Goal: Task Accomplishment & Management: Manage account settings

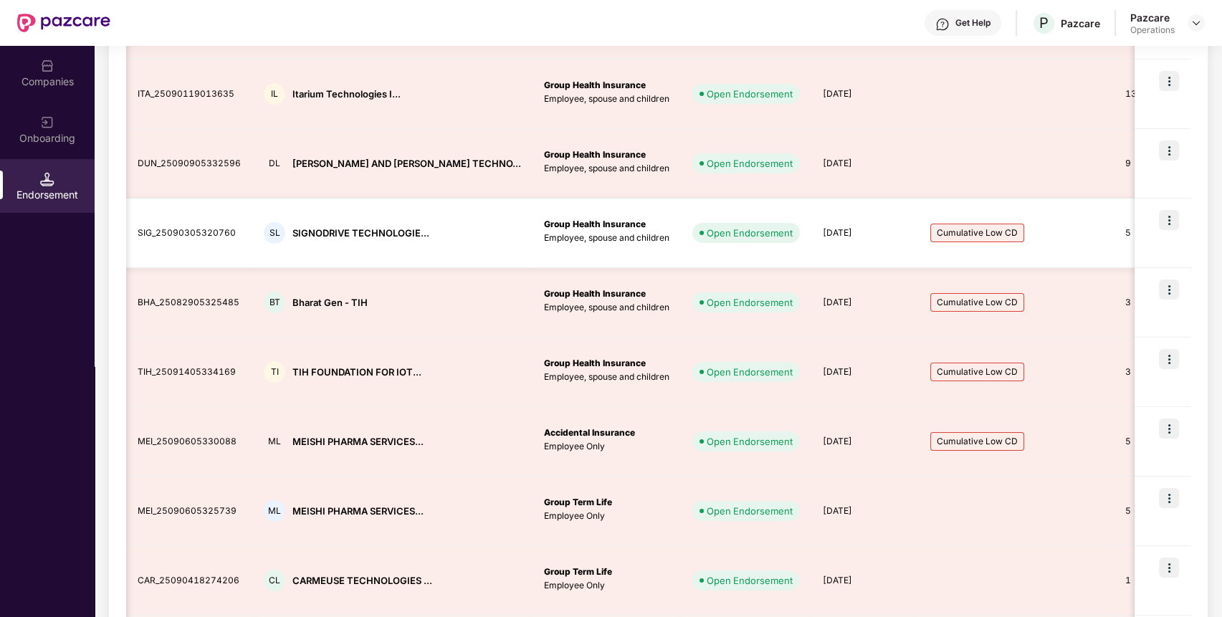
scroll to position [419, 0]
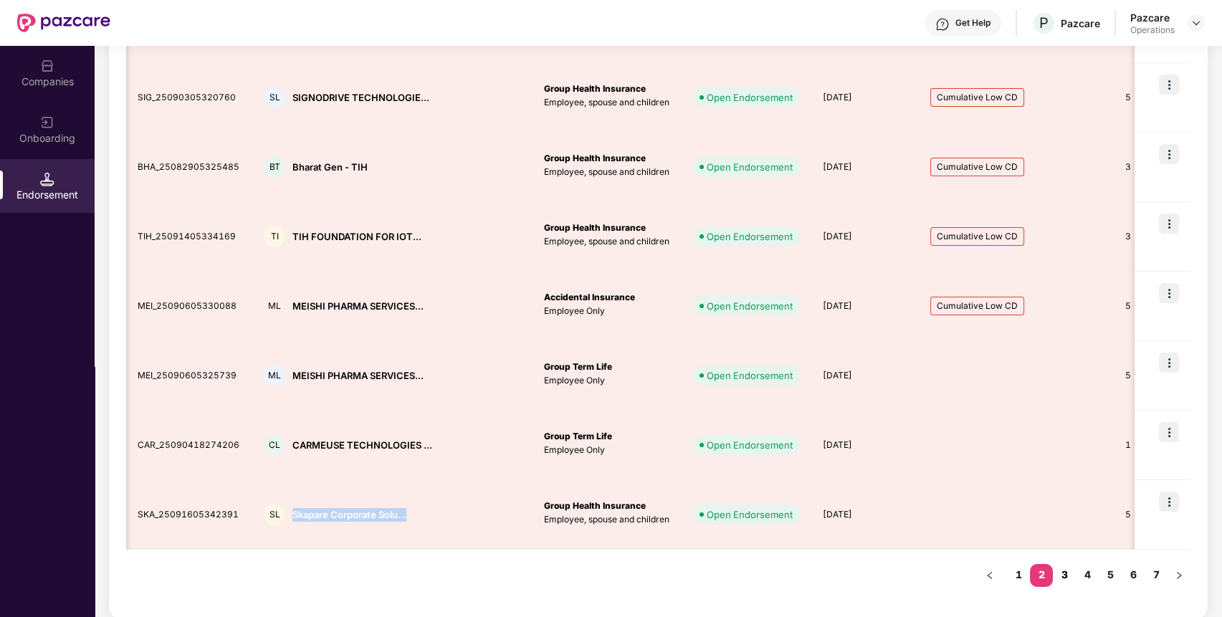
click at [1067, 568] on link "3" at bounding box center [1064, 575] width 23 height 22
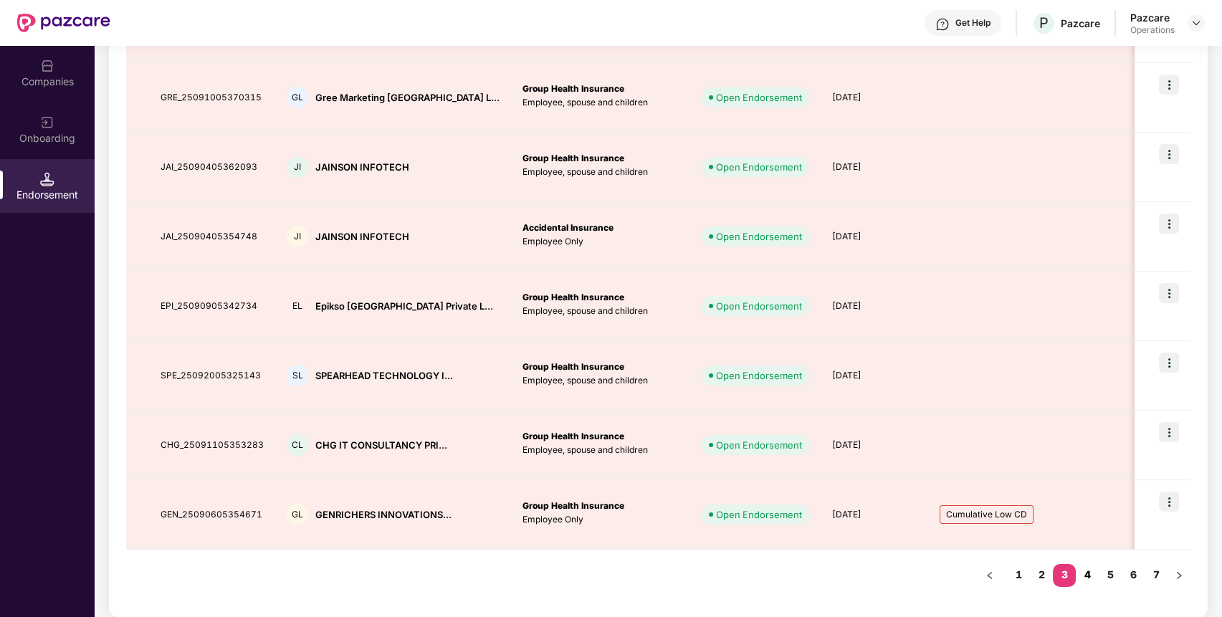
click at [1090, 571] on link "4" at bounding box center [1087, 575] width 23 height 22
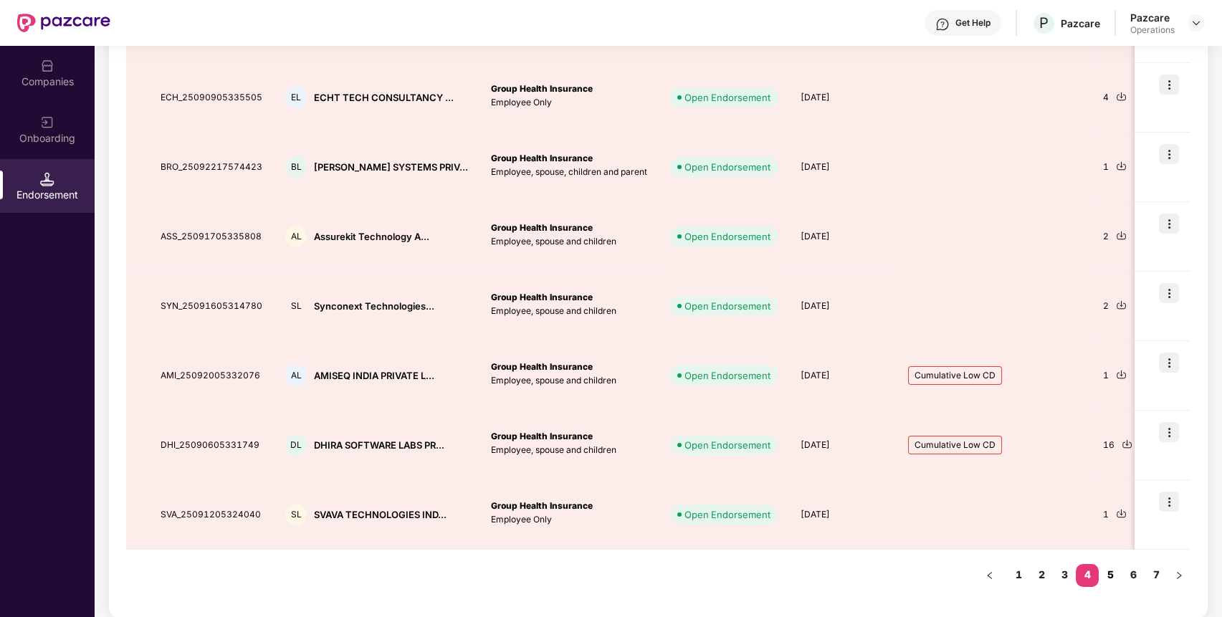
click at [1110, 571] on link "5" at bounding box center [1110, 575] width 23 height 22
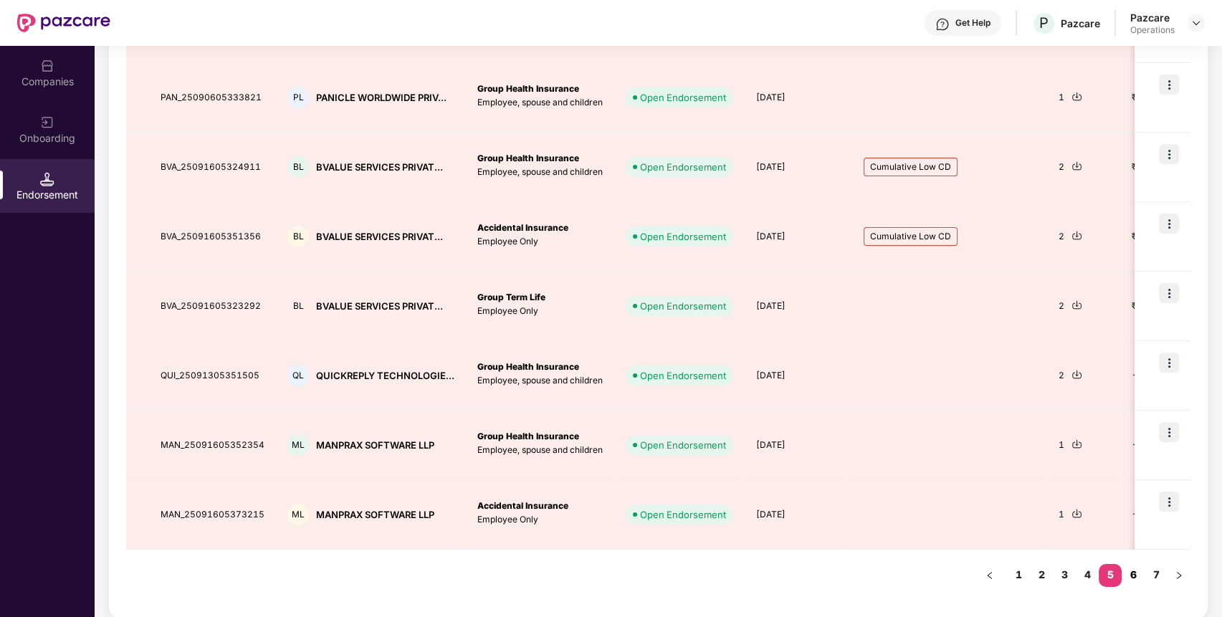
click at [1132, 568] on link "6" at bounding box center [1133, 575] width 23 height 22
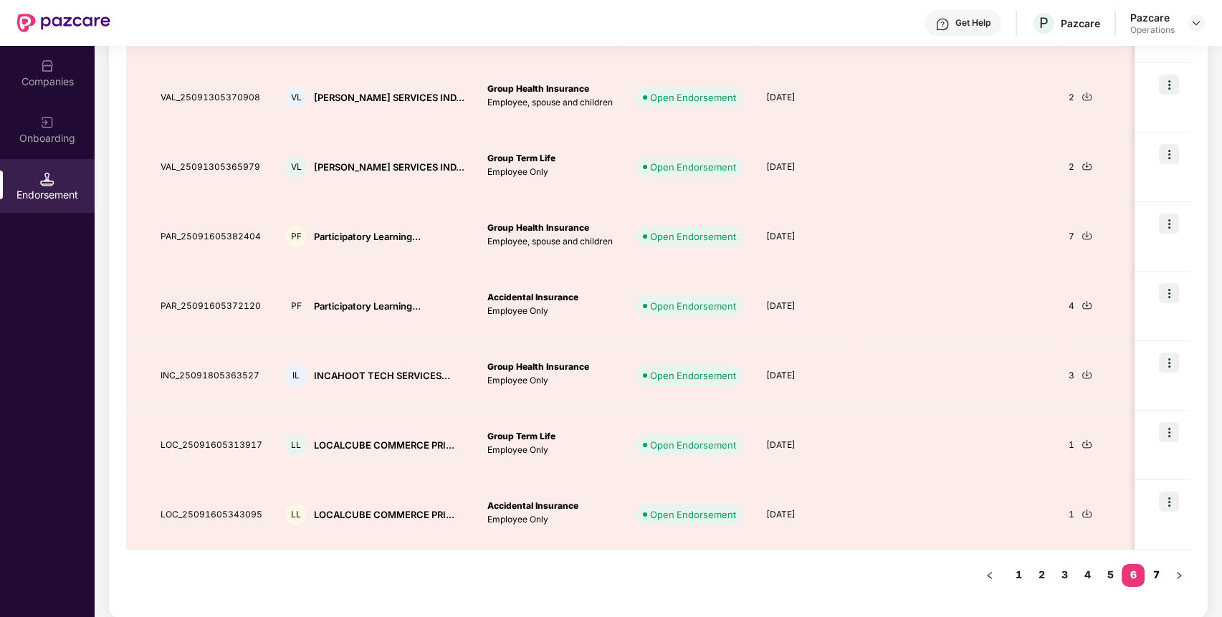
click at [1157, 569] on link "7" at bounding box center [1156, 575] width 23 height 22
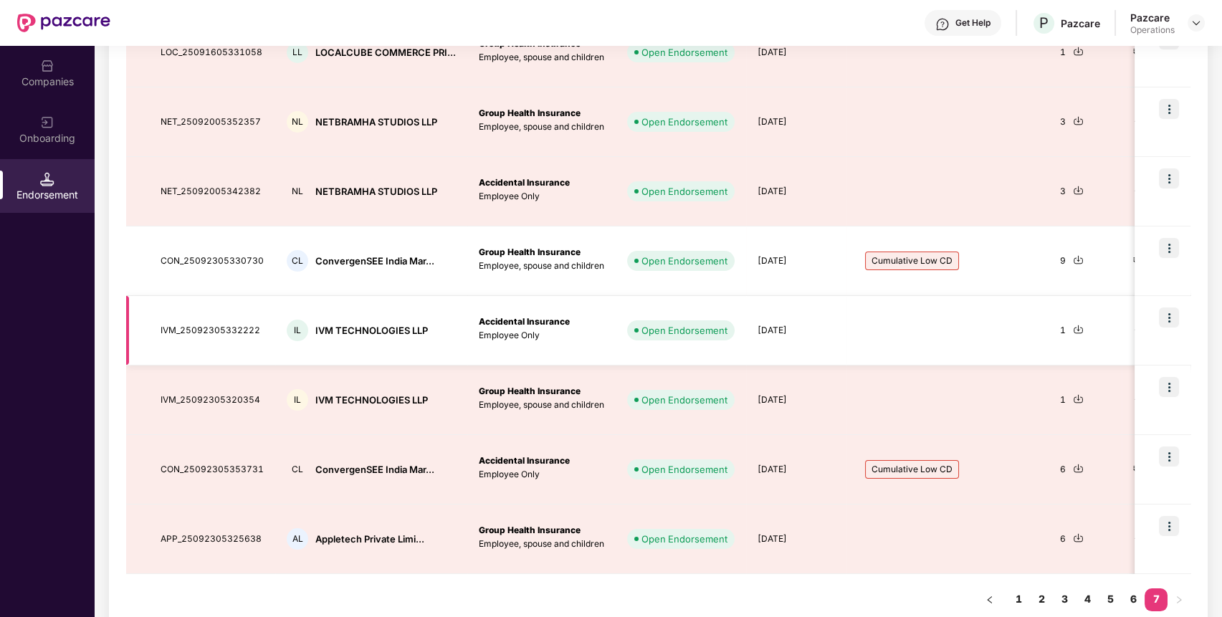
scroll to position [280, 0]
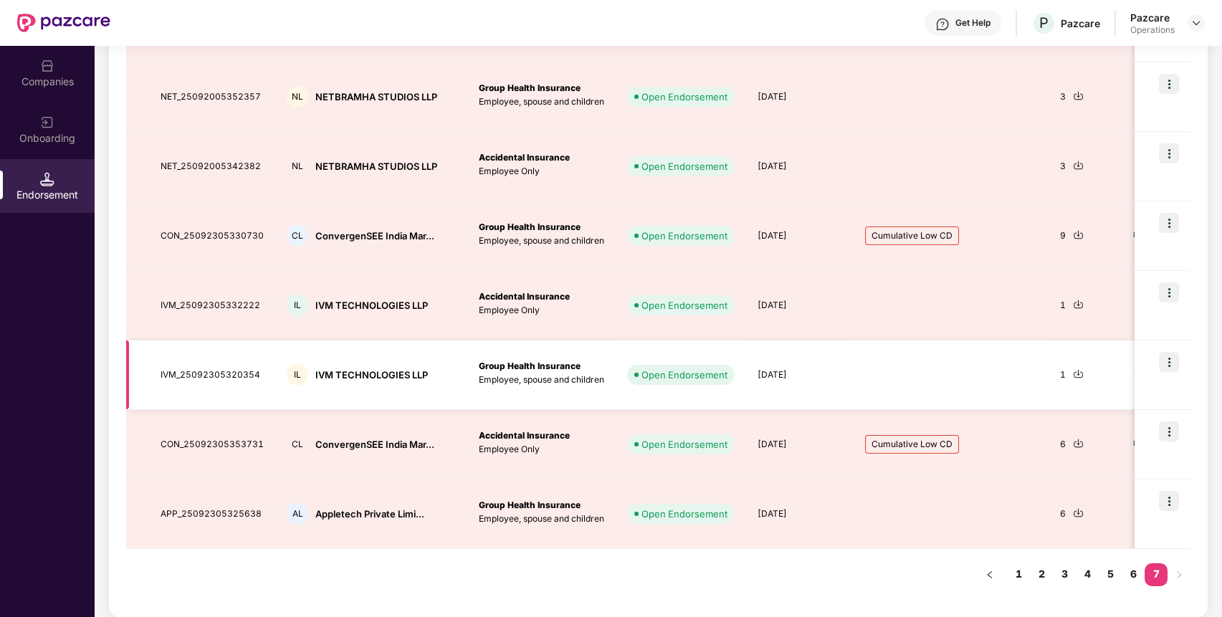
click at [1166, 353] on img at bounding box center [1169, 362] width 20 height 20
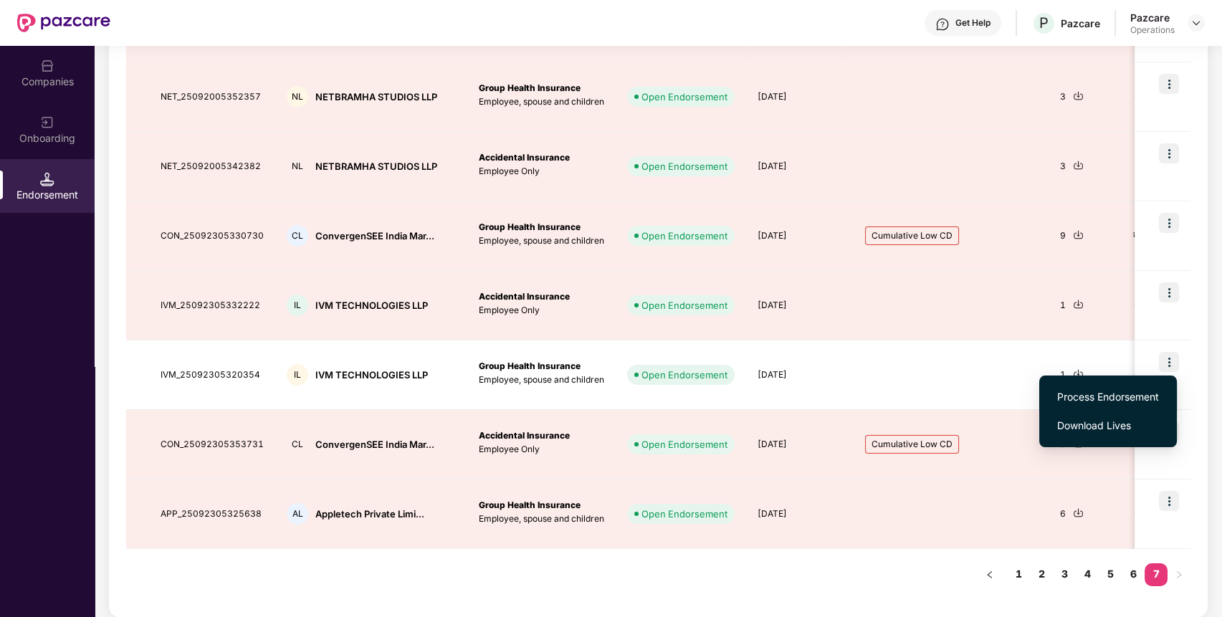
click at [1080, 401] on span "Process Endorsement" at bounding box center [1108, 397] width 102 height 16
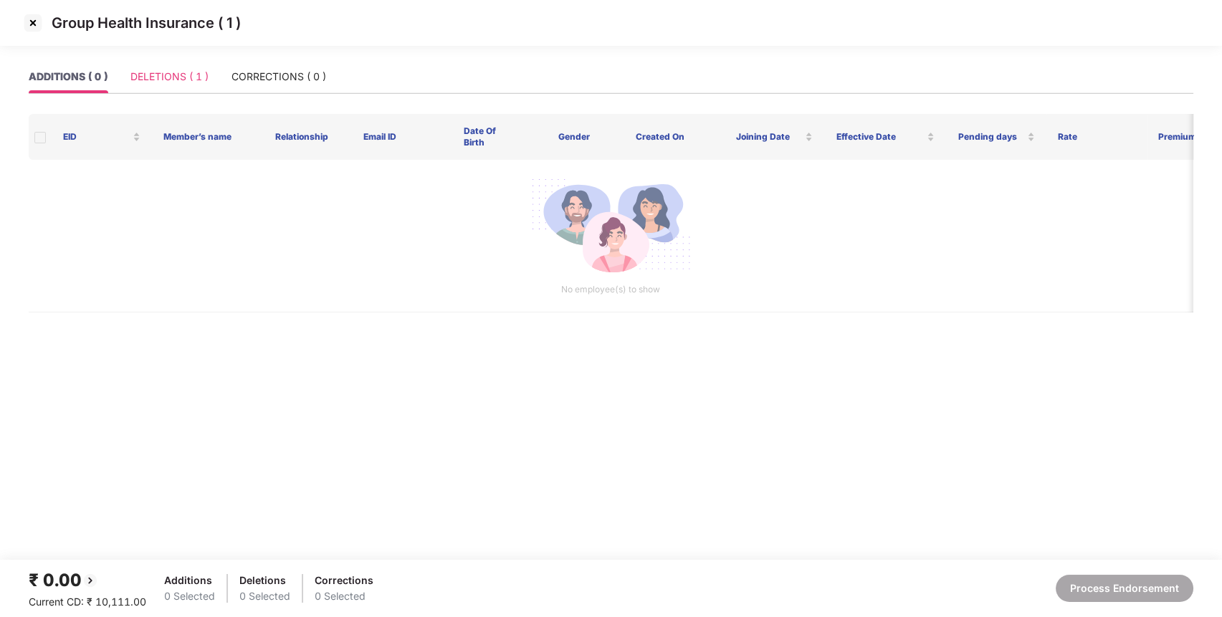
click at [158, 85] on div "DELETIONS ( 1 )" at bounding box center [169, 76] width 78 height 33
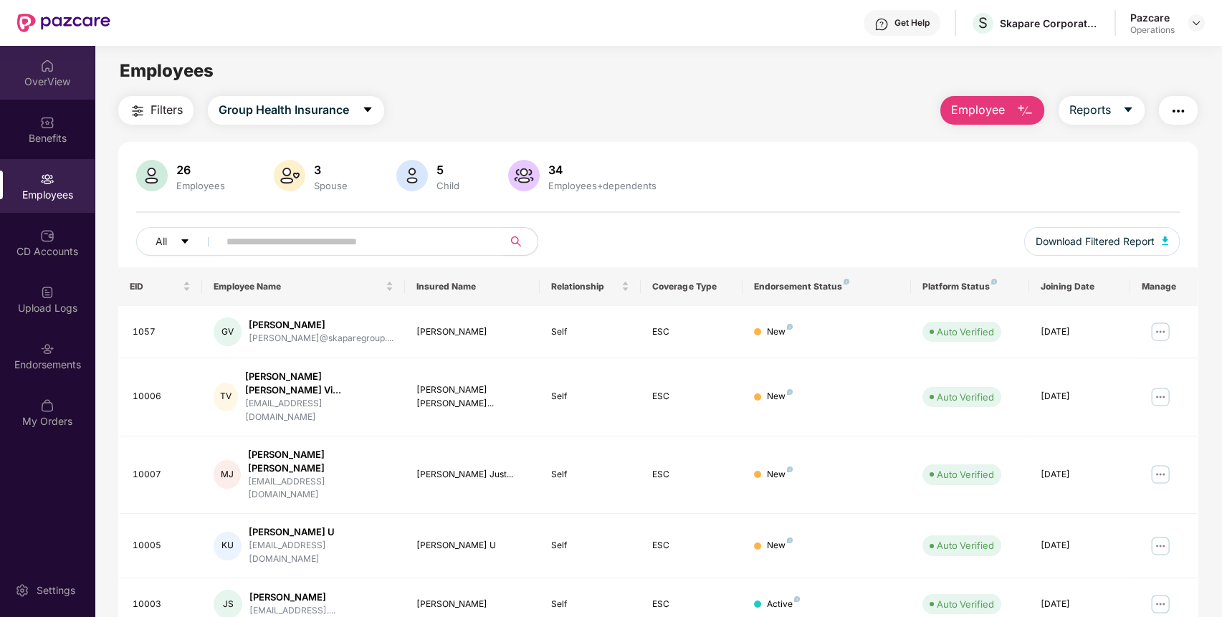
click at [65, 86] on div "OverView" at bounding box center [47, 82] width 95 height 14
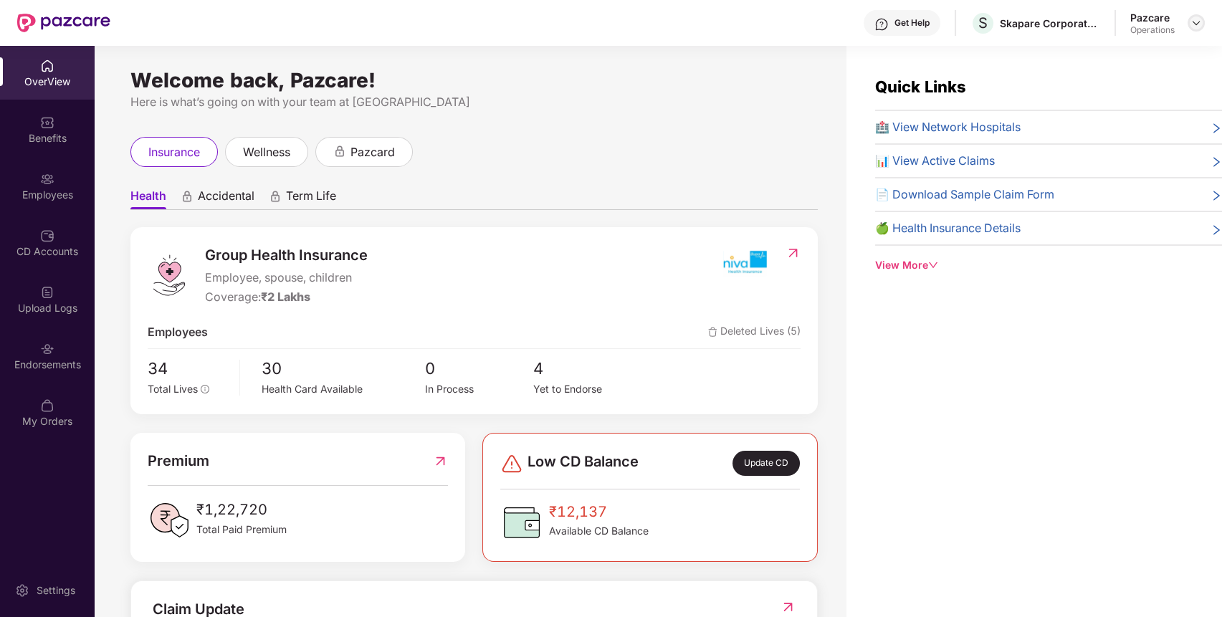
click at [1196, 21] on img at bounding box center [1196, 22] width 11 height 11
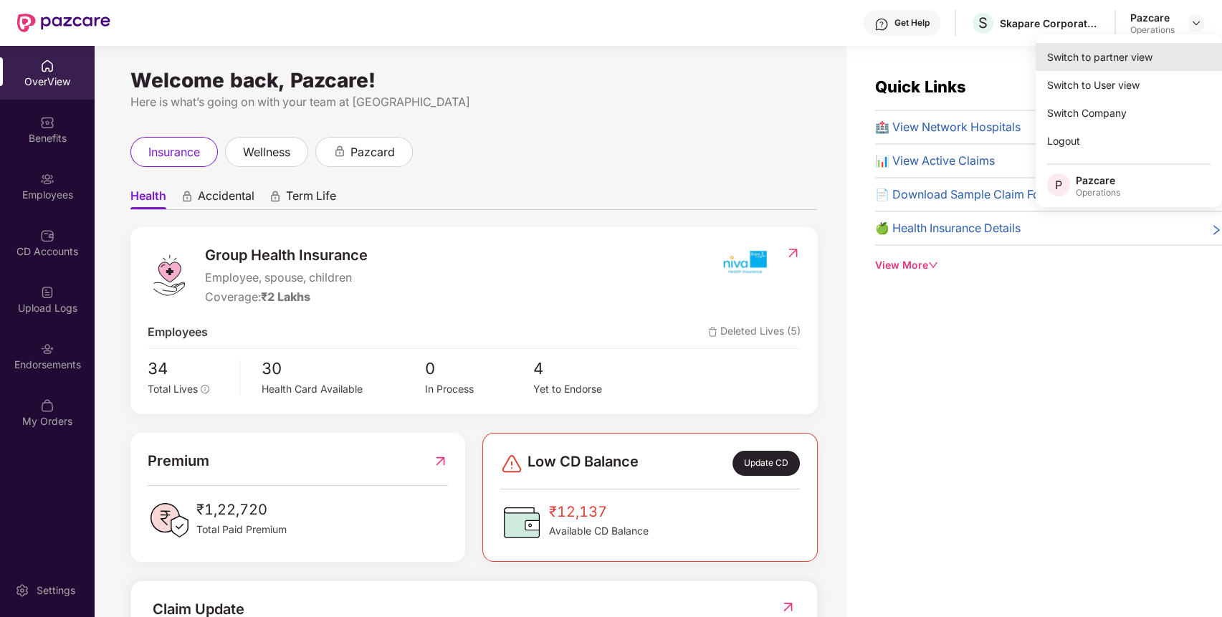
click at [1123, 46] on div "Switch to partner view" at bounding box center [1129, 57] width 186 height 28
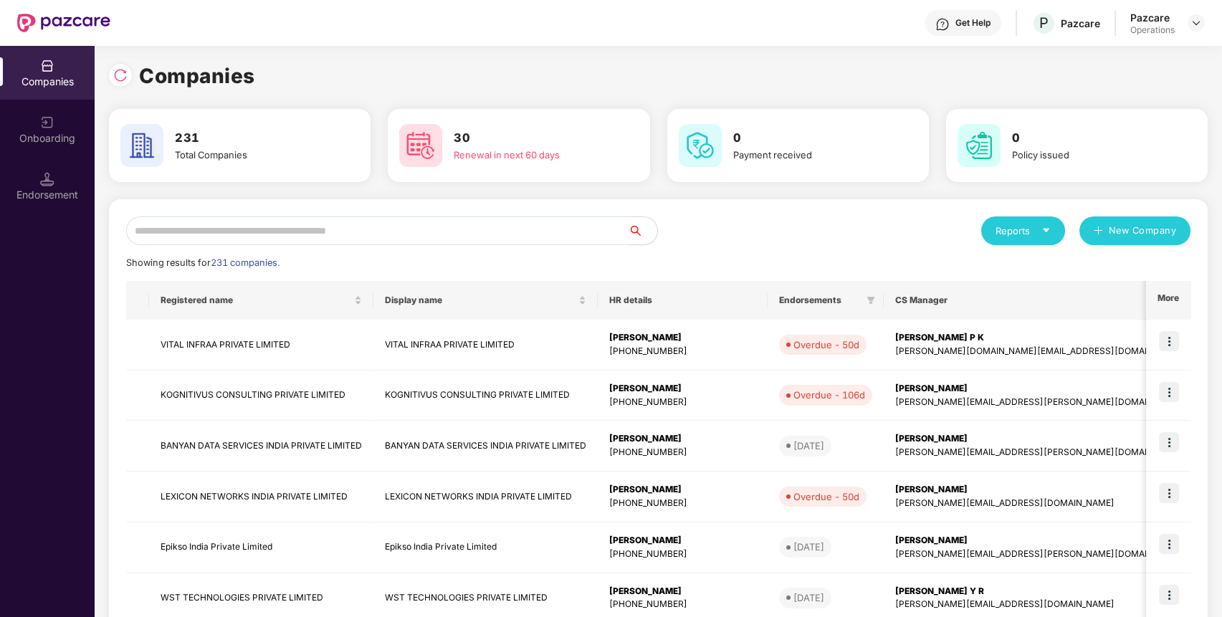
click at [473, 239] on input "text" at bounding box center [377, 230] width 503 height 29
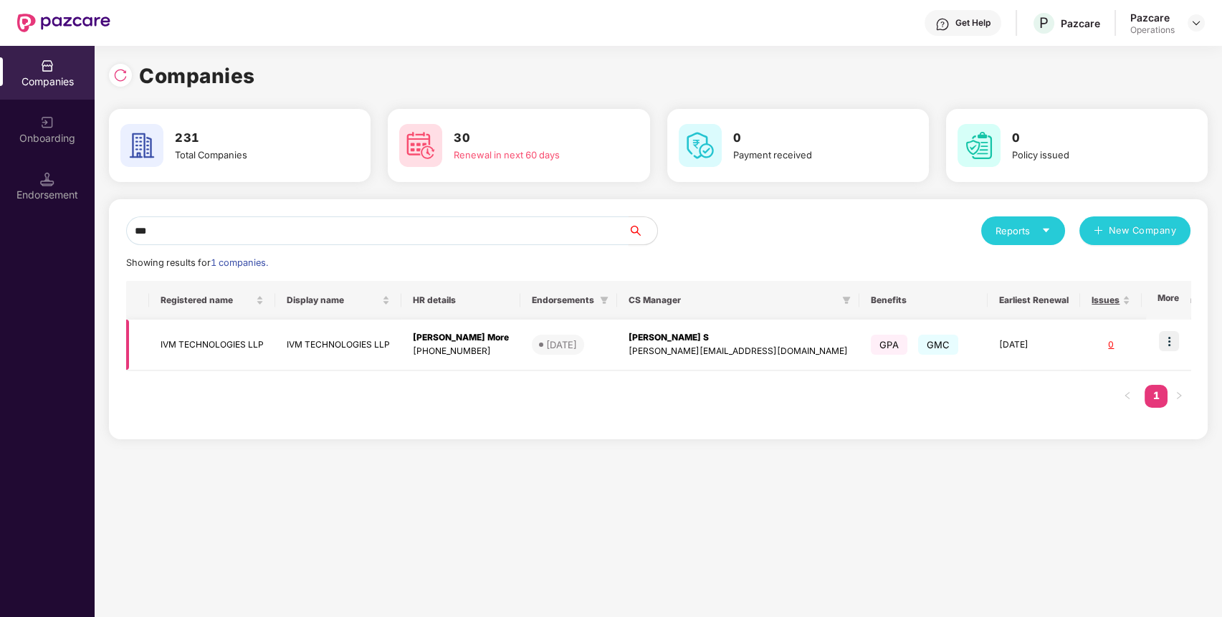
type input "***"
click at [209, 338] on td "IVM TECHNOLOGIES LLP" at bounding box center [212, 345] width 126 height 51
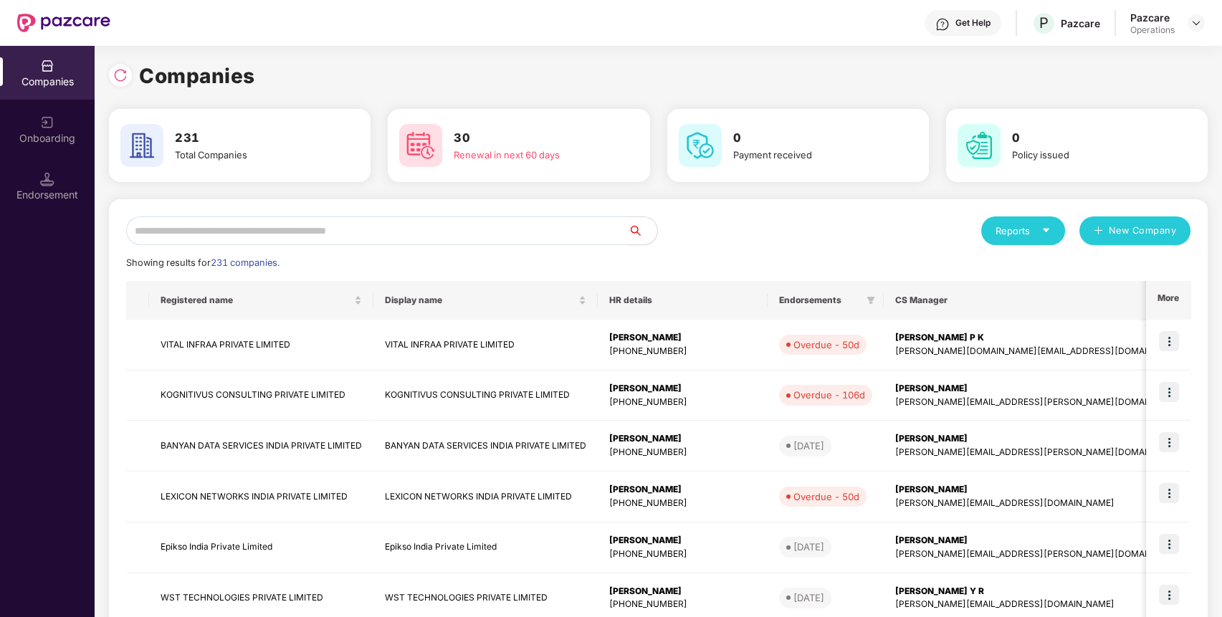
click at [189, 229] on input "text" at bounding box center [377, 230] width 503 height 29
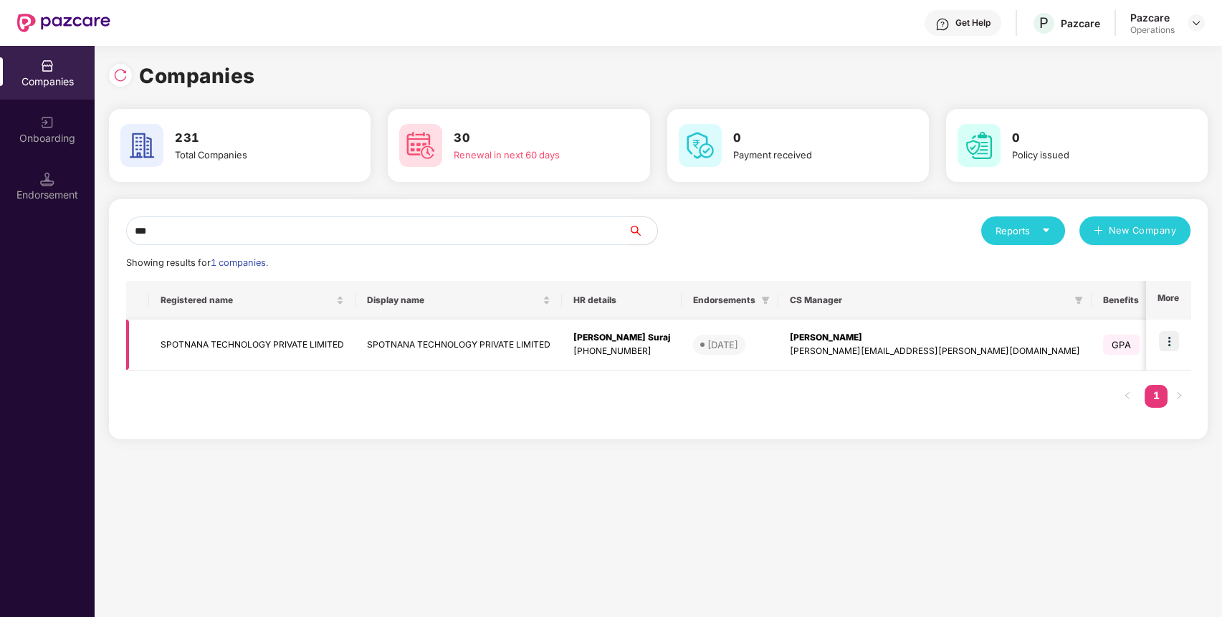
type input "***"
click at [1175, 334] on img at bounding box center [1169, 341] width 20 height 20
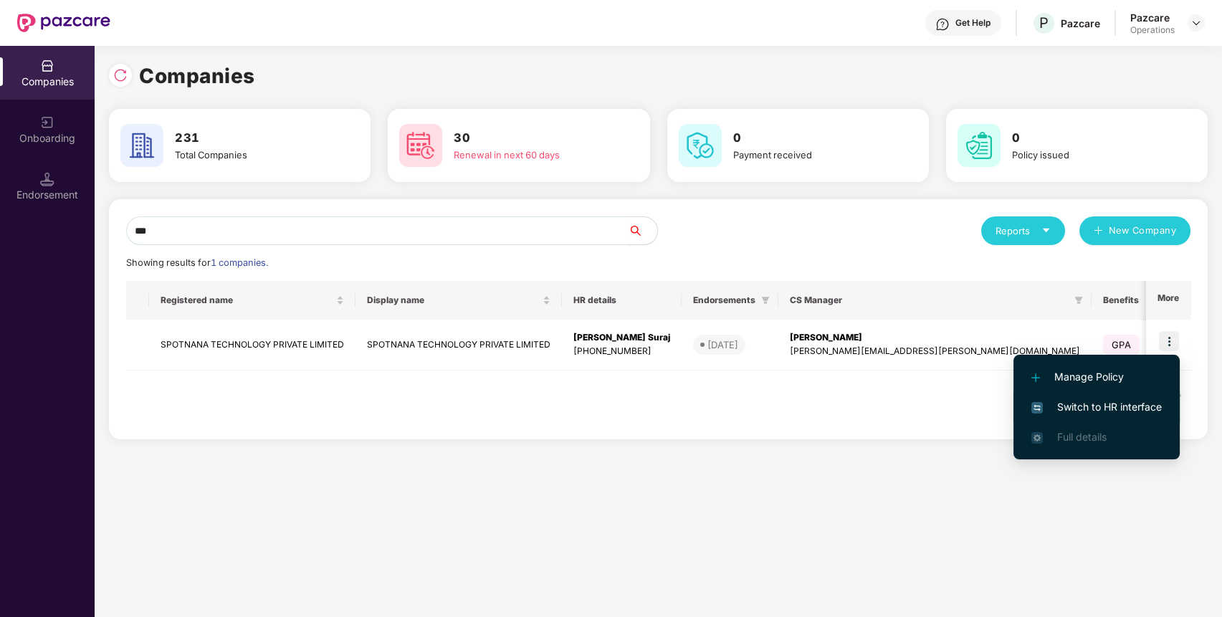
click at [1085, 394] on li "Switch to HR interface" at bounding box center [1097, 407] width 166 height 30
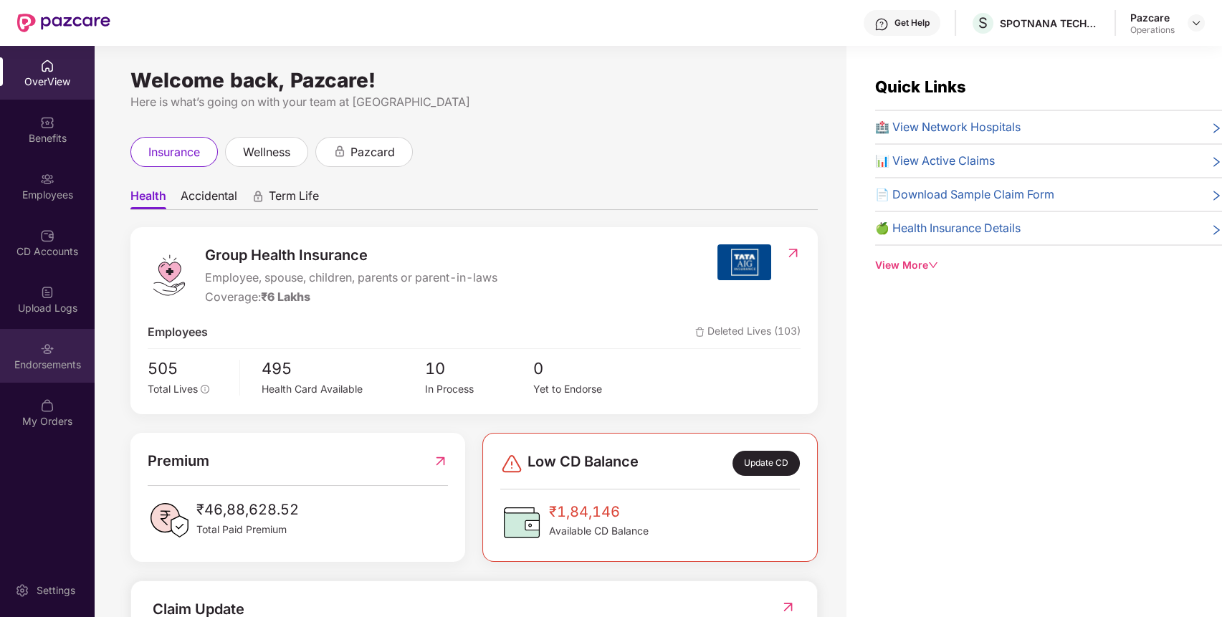
click at [39, 358] on div "Endorsements" at bounding box center [47, 365] width 95 height 14
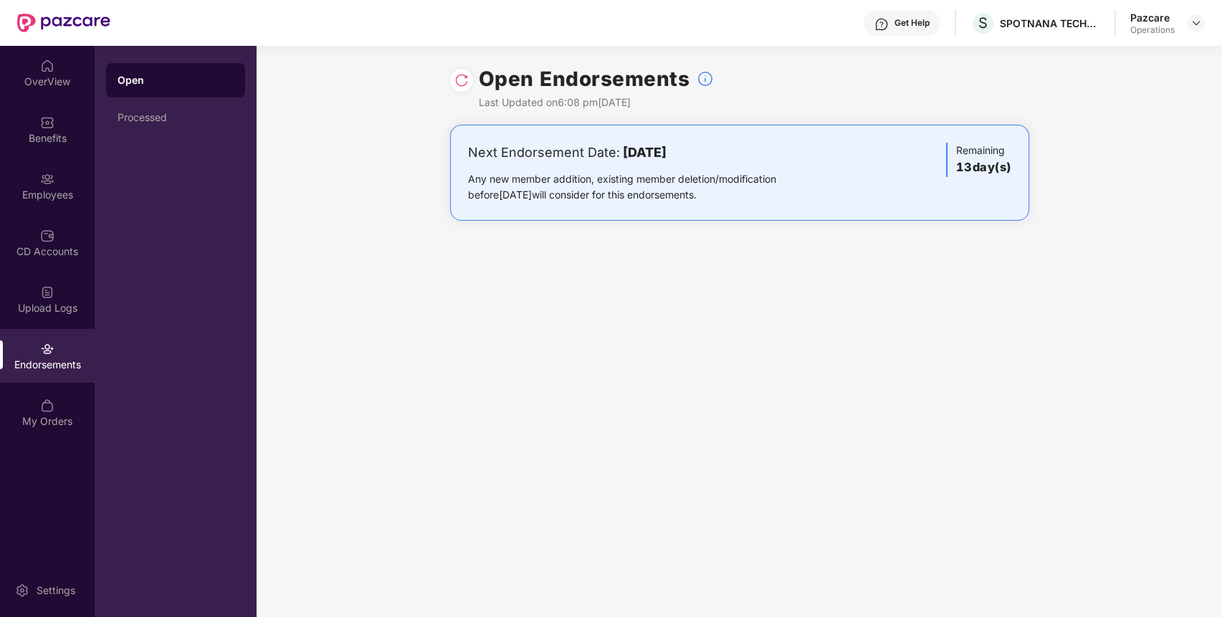
click at [465, 73] on img at bounding box center [461, 80] width 14 height 14
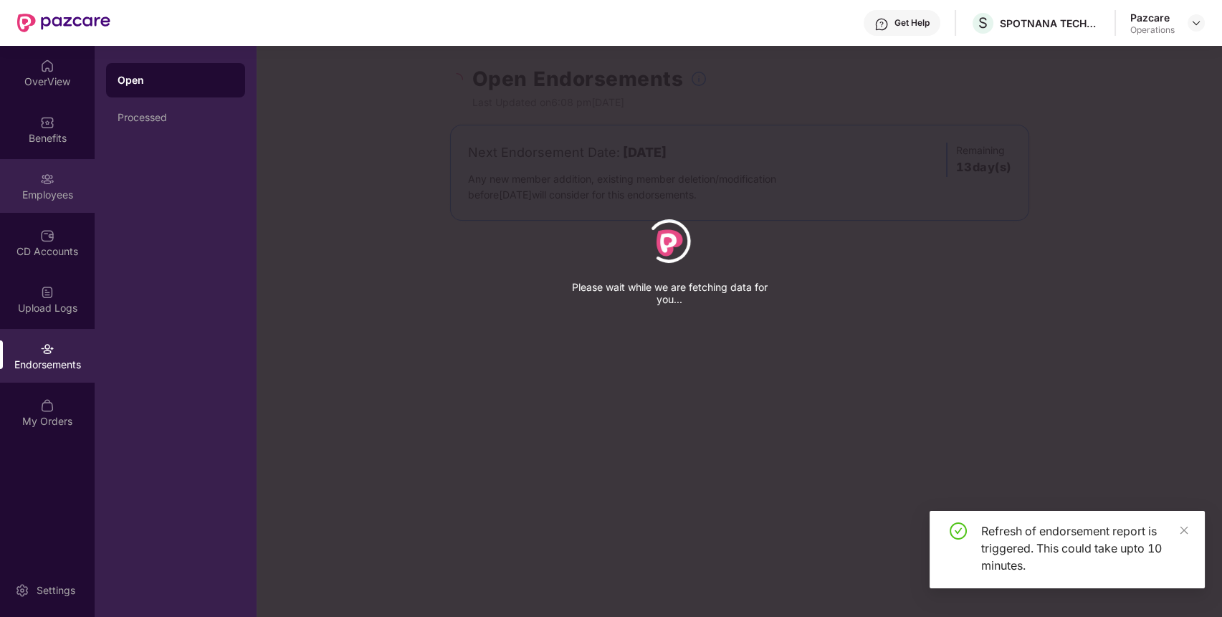
click at [30, 171] on div "Employees" at bounding box center [47, 186] width 95 height 54
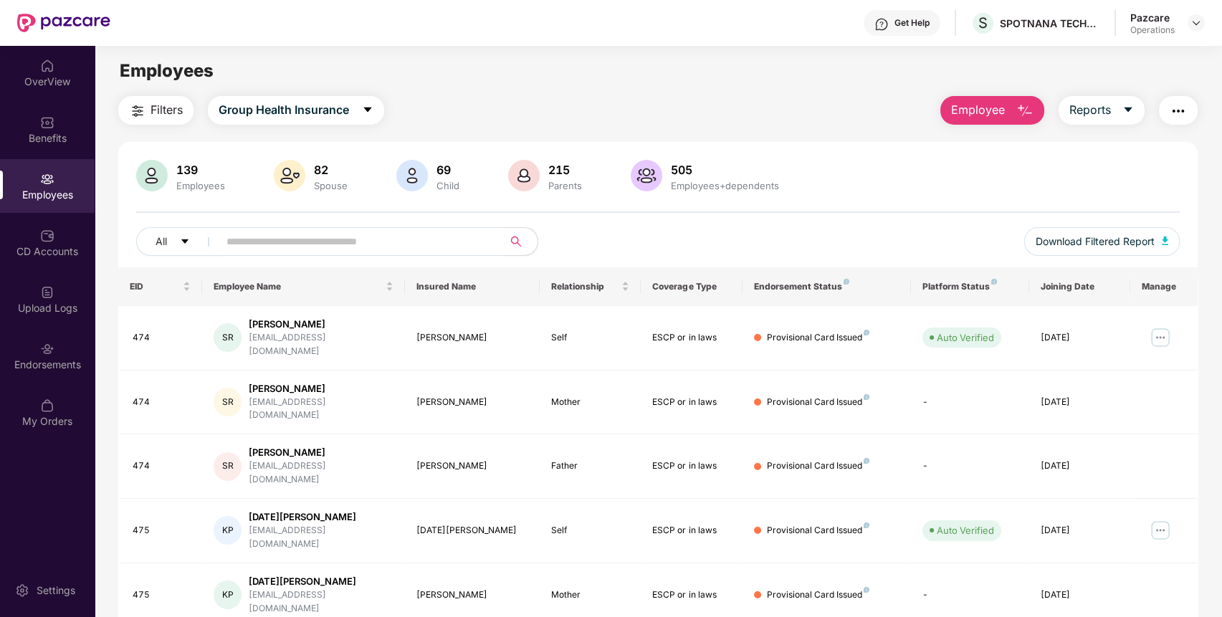
click at [329, 238] on input "text" at bounding box center [355, 242] width 257 height 22
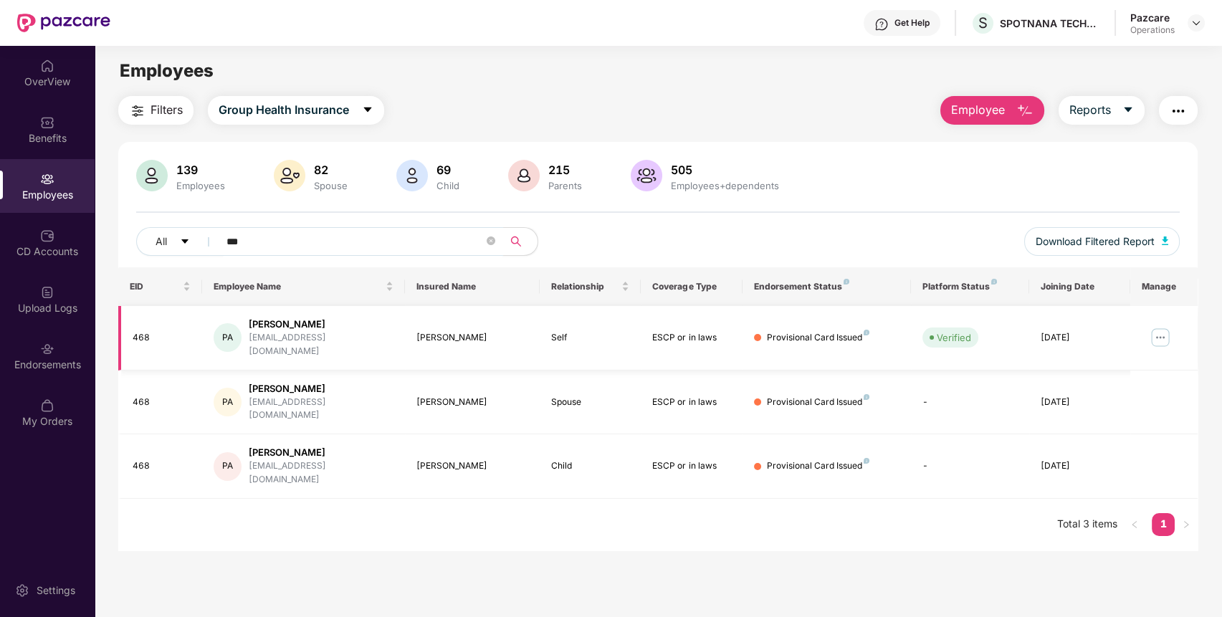
type input "***"
click at [155, 115] on span "Filters" at bounding box center [167, 110] width 32 height 18
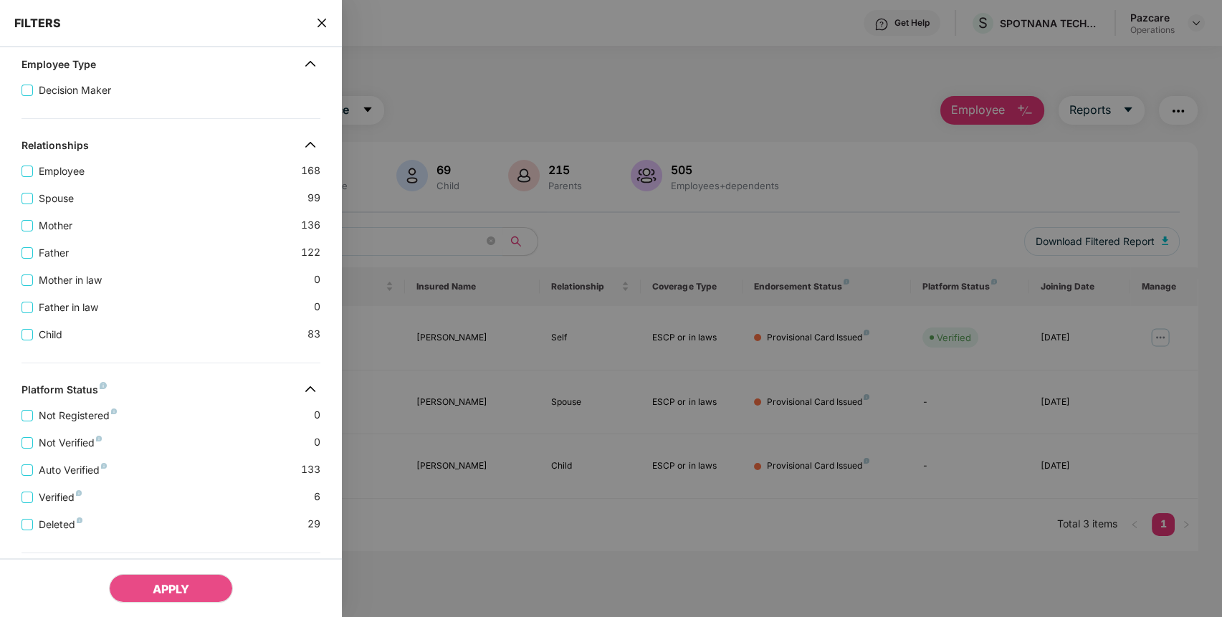
scroll to position [432, 0]
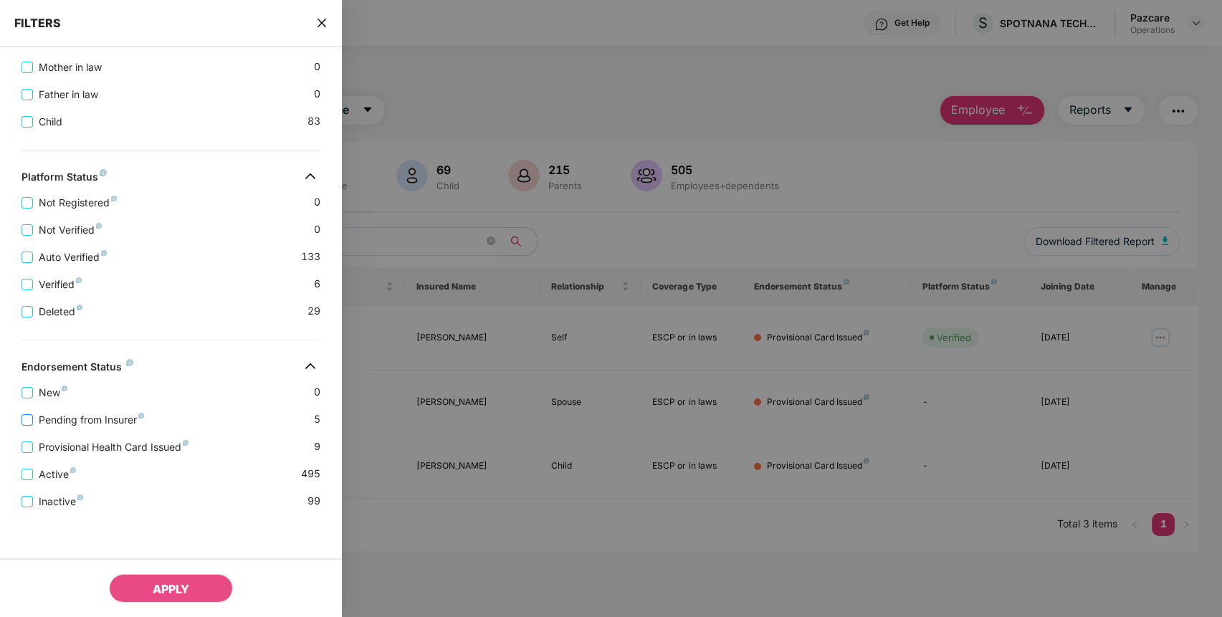
click at [115, 416] on span "Pending from Insurer" at bounding box center [91, 420] width 117 height 16
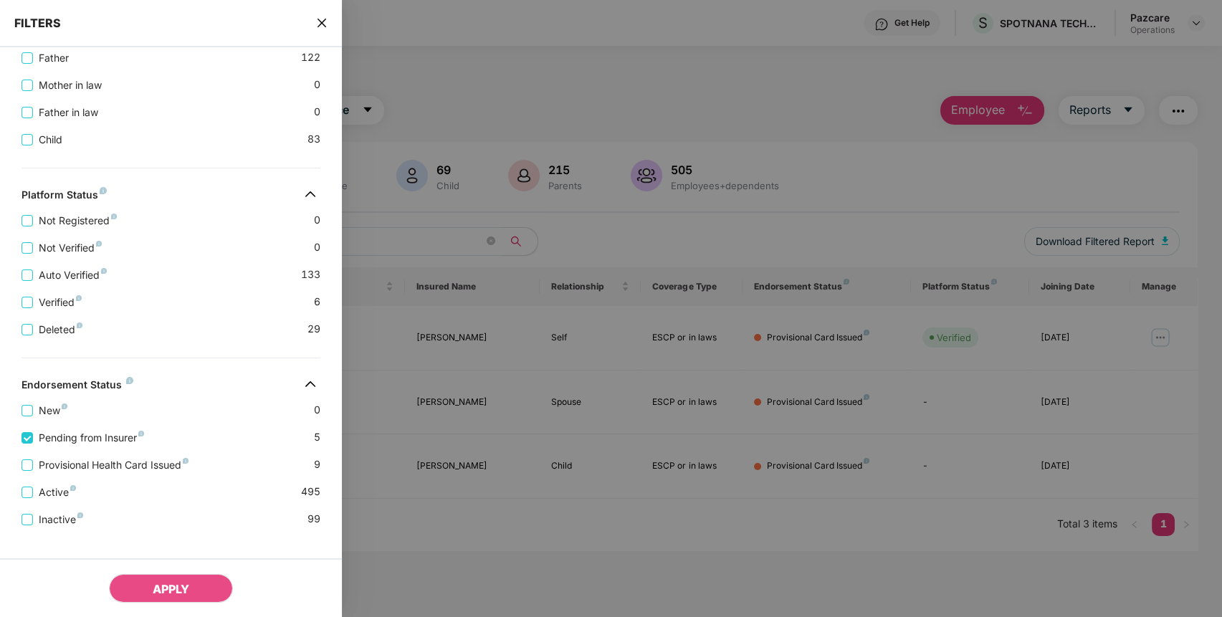
click at [120, 466] on div "Provisional Health Card Issued 9" at bounding box center [171, 459] width 299 height 27
click at [117, 473] on span "Provisional Health Card Issued" at bounding box center [113, 465] width 161 height 16
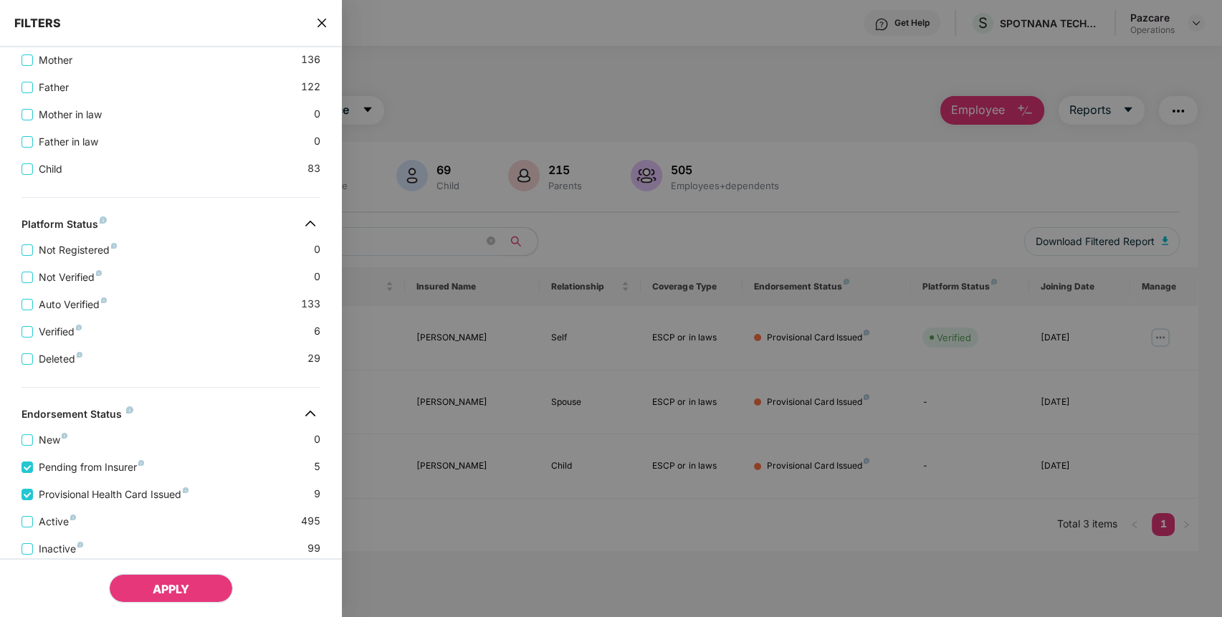
click at [168, 584] on span "APPLY" at bounding box center [171, 589] width 37 height 14
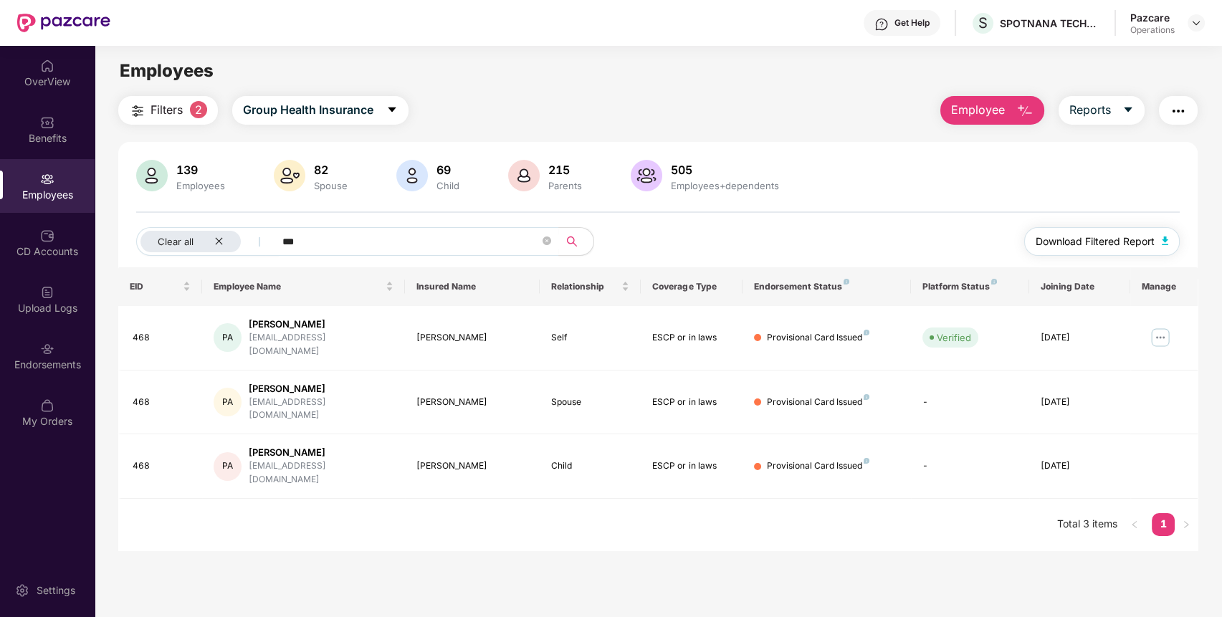
click at [1134, 242] on span "Download Filtered Report" at bounding box center [1095, 242] width 119 height 16
drag, startPoint x: 553, startPoint y: 239, endPoint x: 545, endPoint y: 239, distance: 7.9
click at [545, 239] on span "***" at bounding box center [412, 241] width 294 height 29
click at [545, 239] on icon "close-circle" at bounding box center [547, 241] width 9 height 9
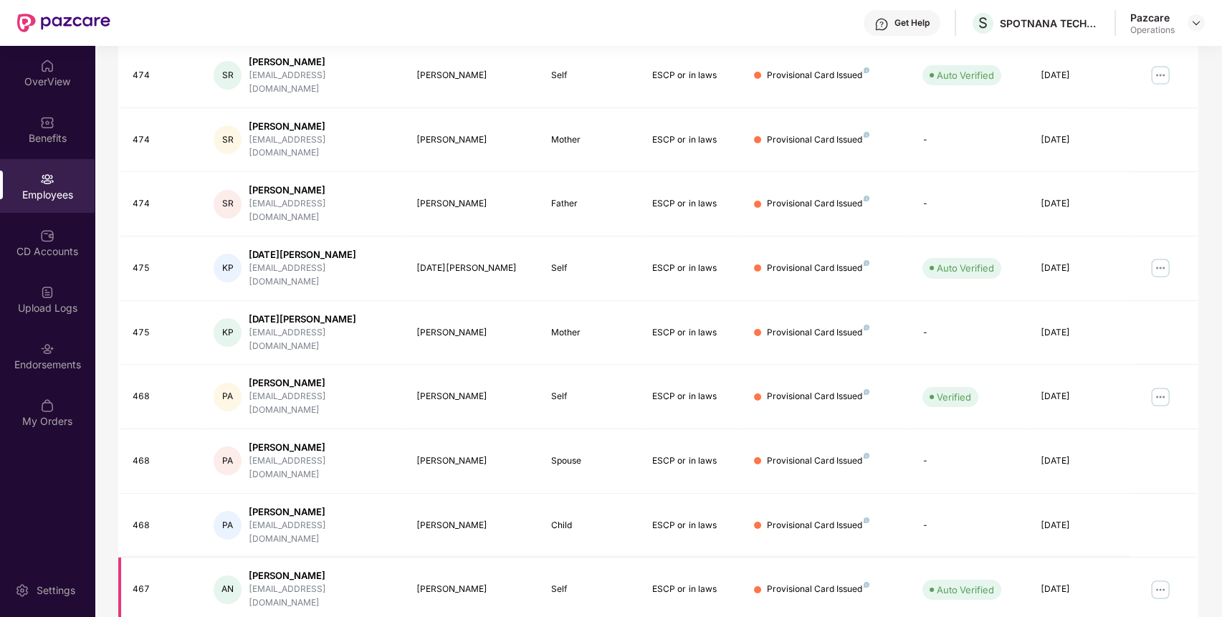
scroll to position [0, 0]
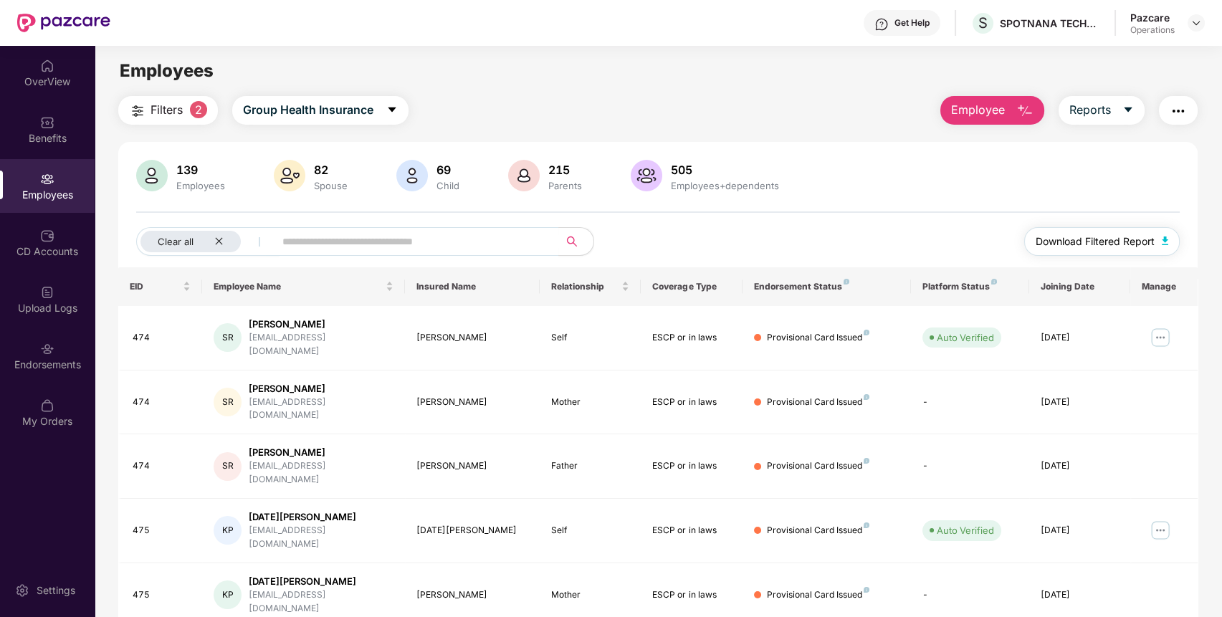
click at [1135, 237] on span "Download Filtered Report" at bounding box center [1095, 242] width 119 height 16
click at [1173, 103] on img "button" at bounding box center [1178, 111] width 17 height 17
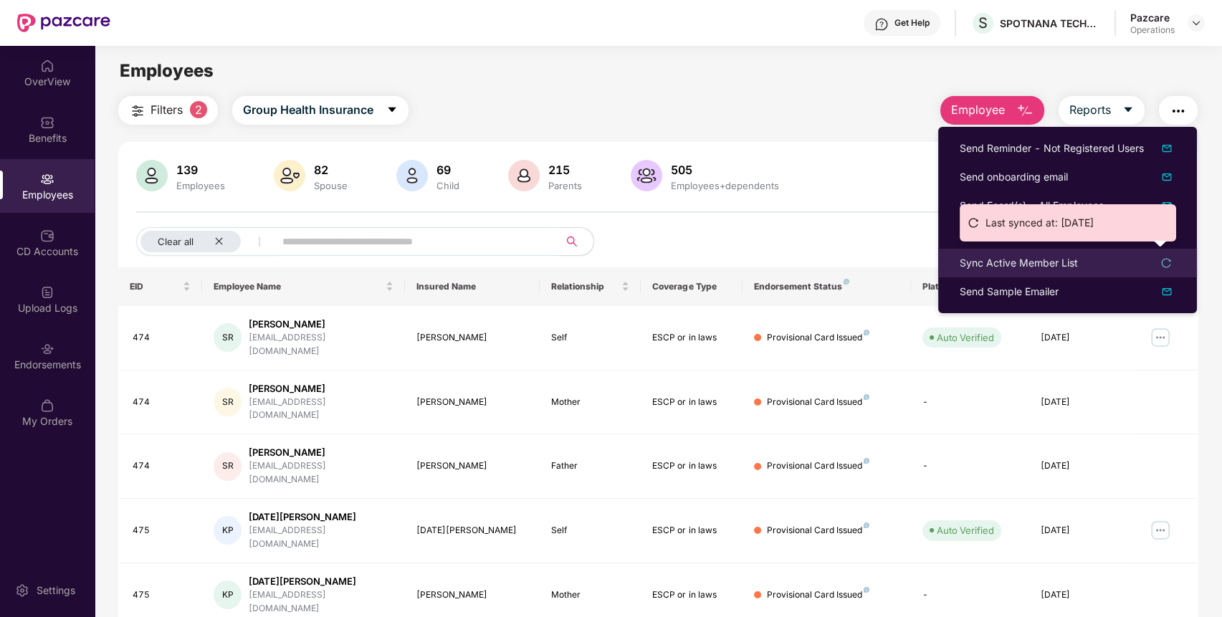
click at [1024, 259] on div "Sync Active Member List" at bounding box center [1019, 263] width 118 height 16
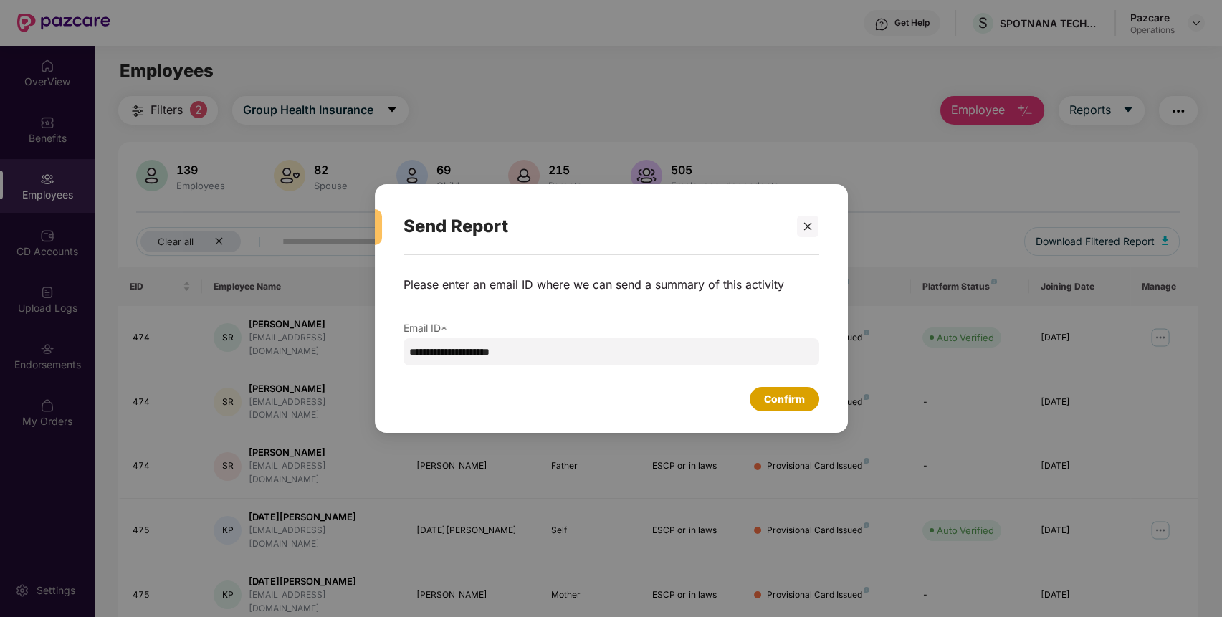
click at [780, 400] on div "Confirm" at bounding box center [784, 399] width 41 height 16
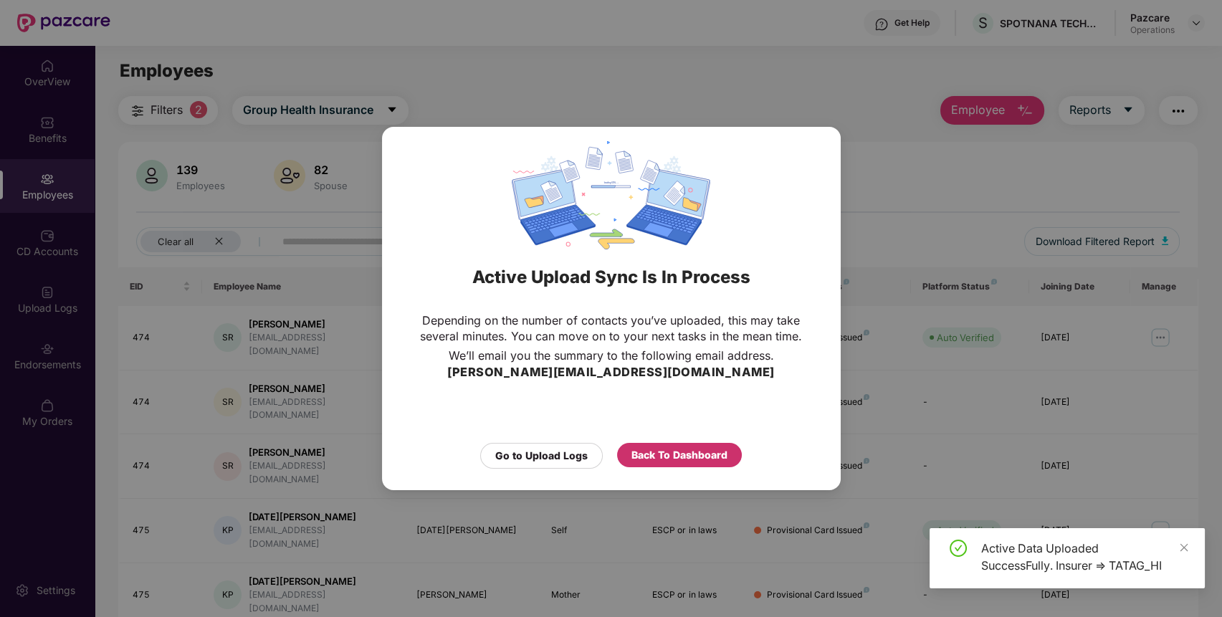
click at [635, 449] on div "Back To Dashboard" at bounding box center [680, 455] width 96 height 16
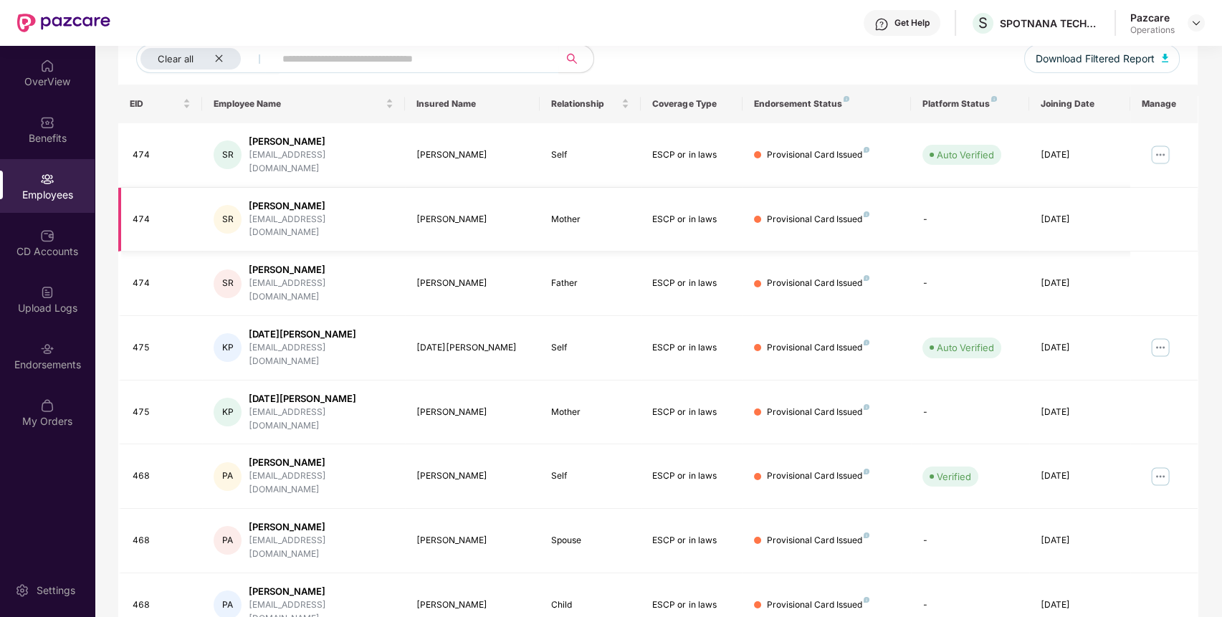
scroll to position [195, 0]
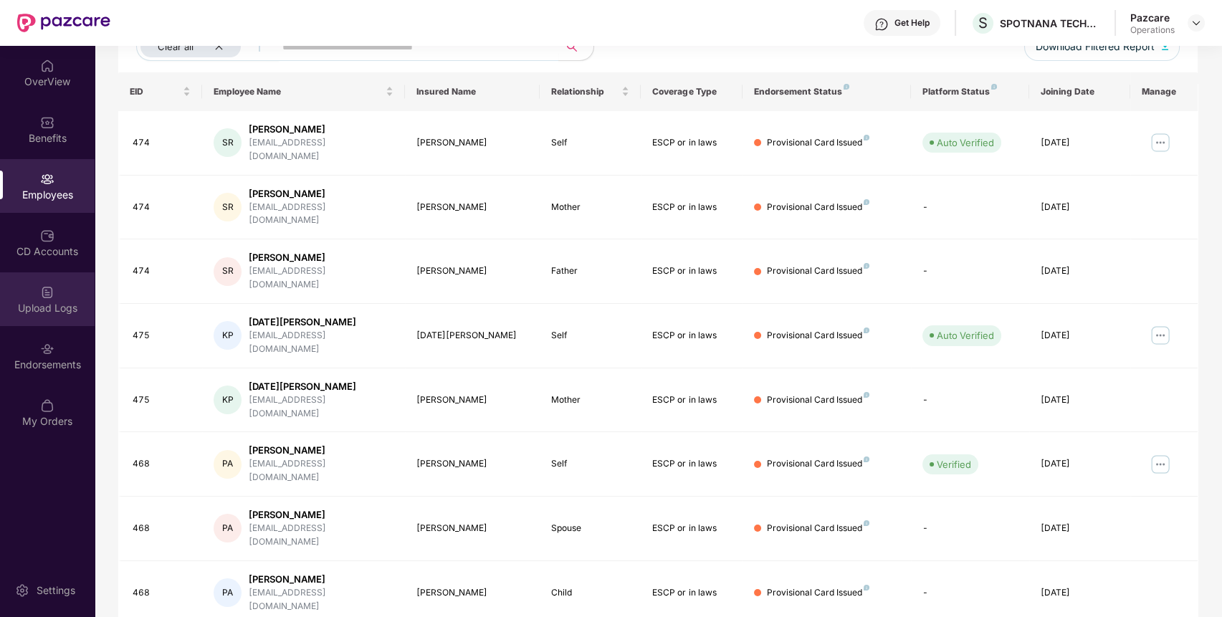
click at [29, 314] on div "Upload Logs" at bounding box center [47, 308] width 95 height 14
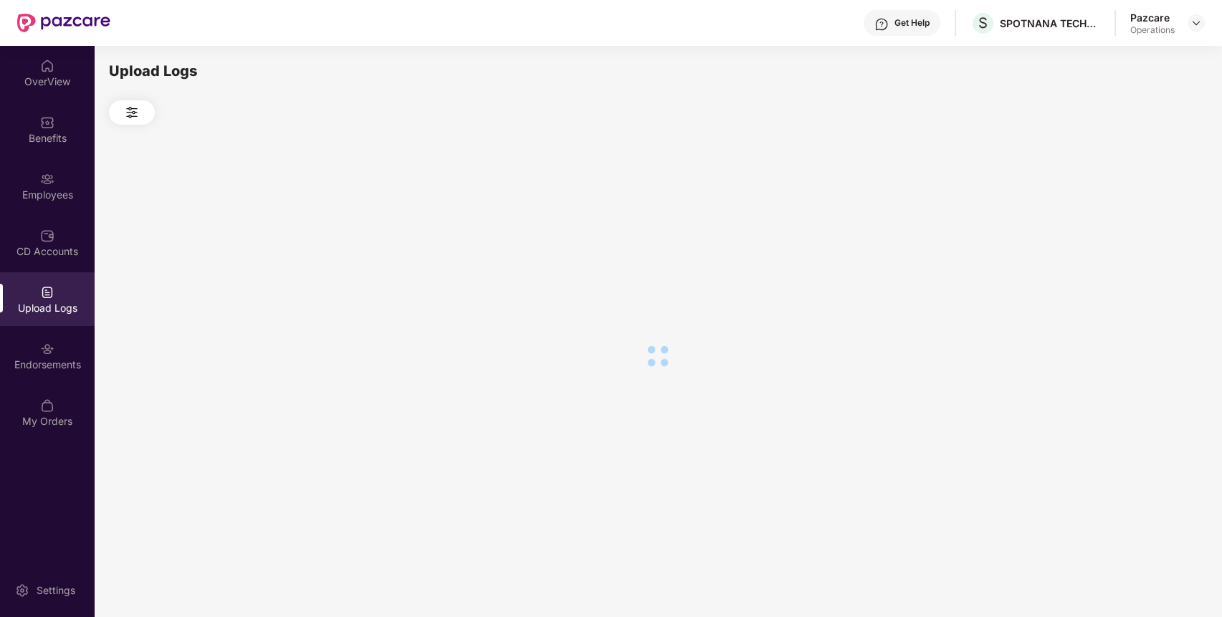
scroll to position [0, 0]
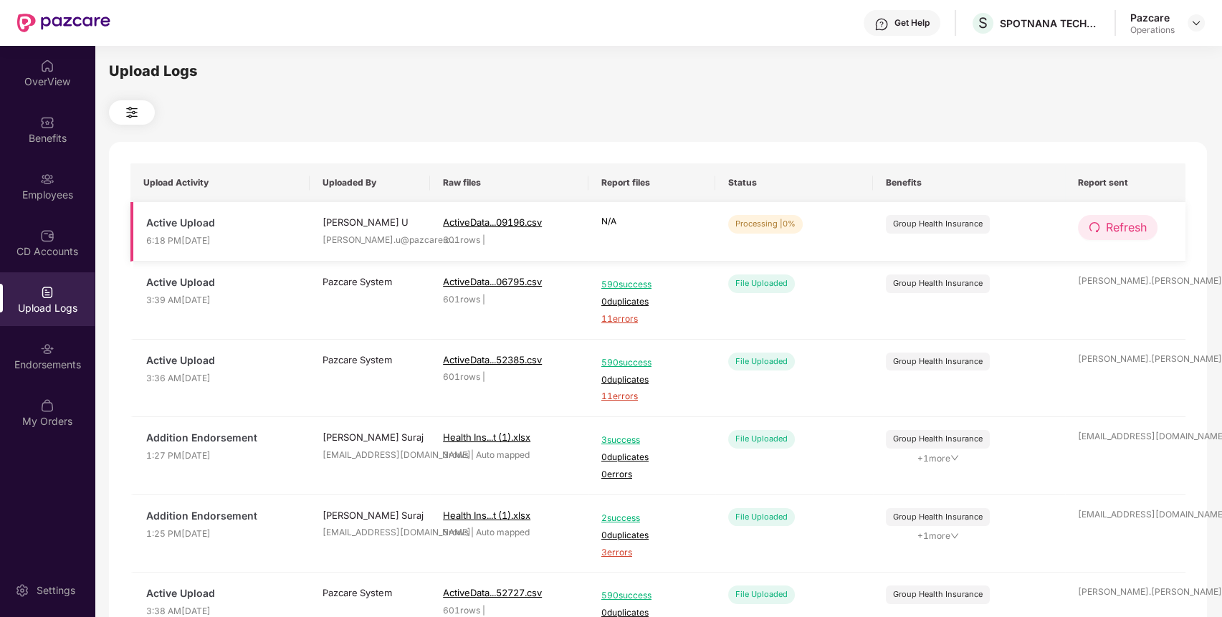
click at [1118, 219] on span "Refresh" at bounding box center [1126, 228] width 41 height 18
click at [1118, 219] on span "Refresh" at bounding box center [1127, 228] width 41 height 18
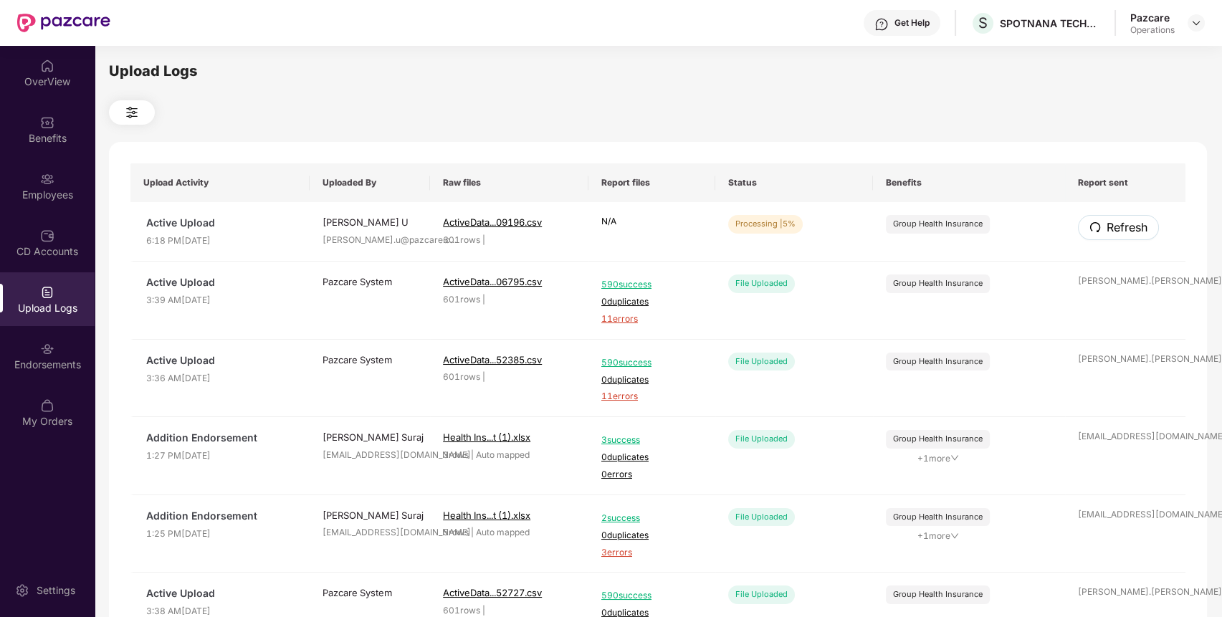
click at [1118, 219] on span "Refresh" at bounding box center [1127, 228] width 41 height 18
click at [1113, 228] on span "Refresh" at bounding box center [1126, 228] width 41 height 18
click at [1113, 228] on span "Refresh" at bounding box center [1127, 228] width 41 height 18
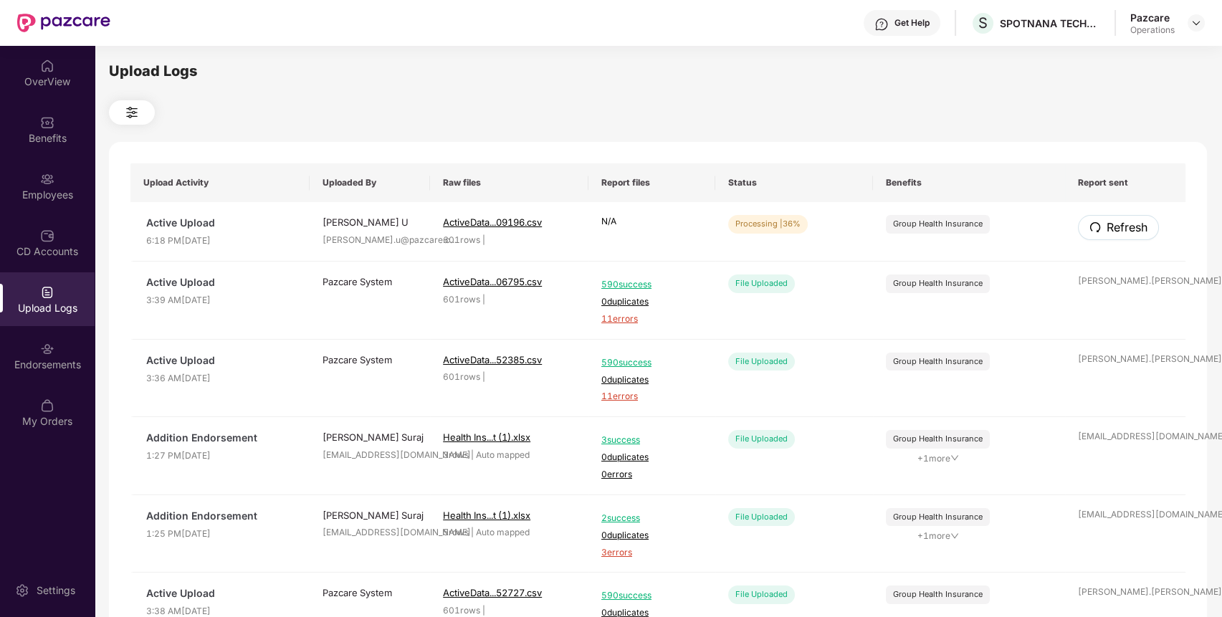
click at [1113, 228] on span "Refresh" at bounding box center [1127, 228] width 41 height 18
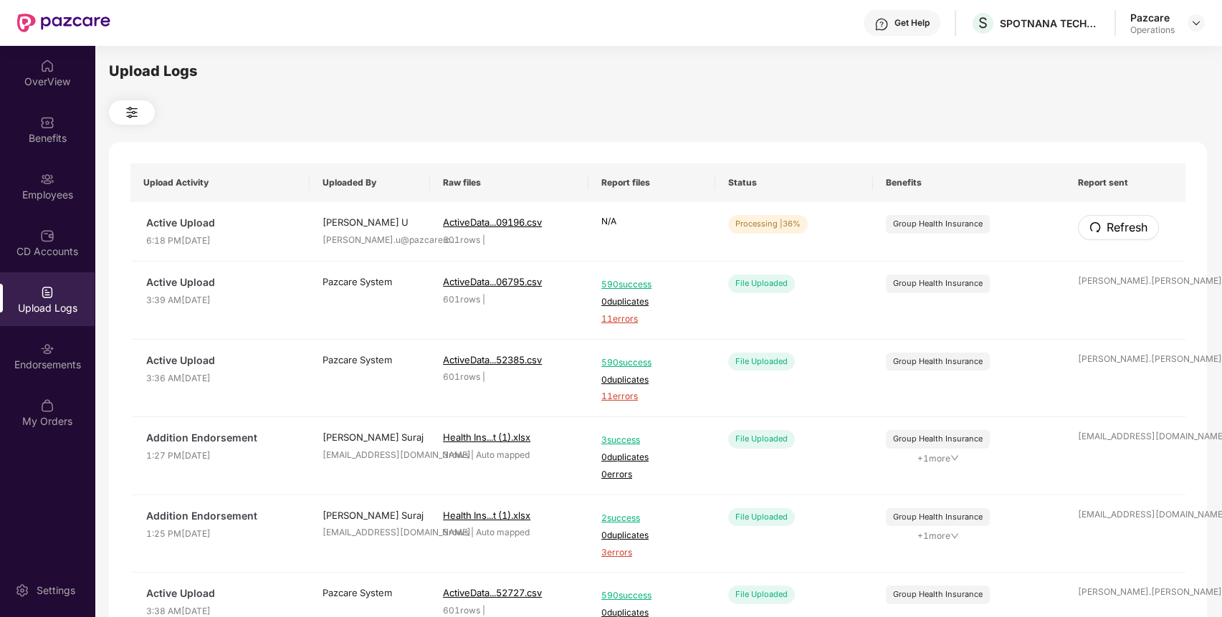
click at [1113, 228] on span "Refresh" at bounding box center [1127, 228] width 41 height 18
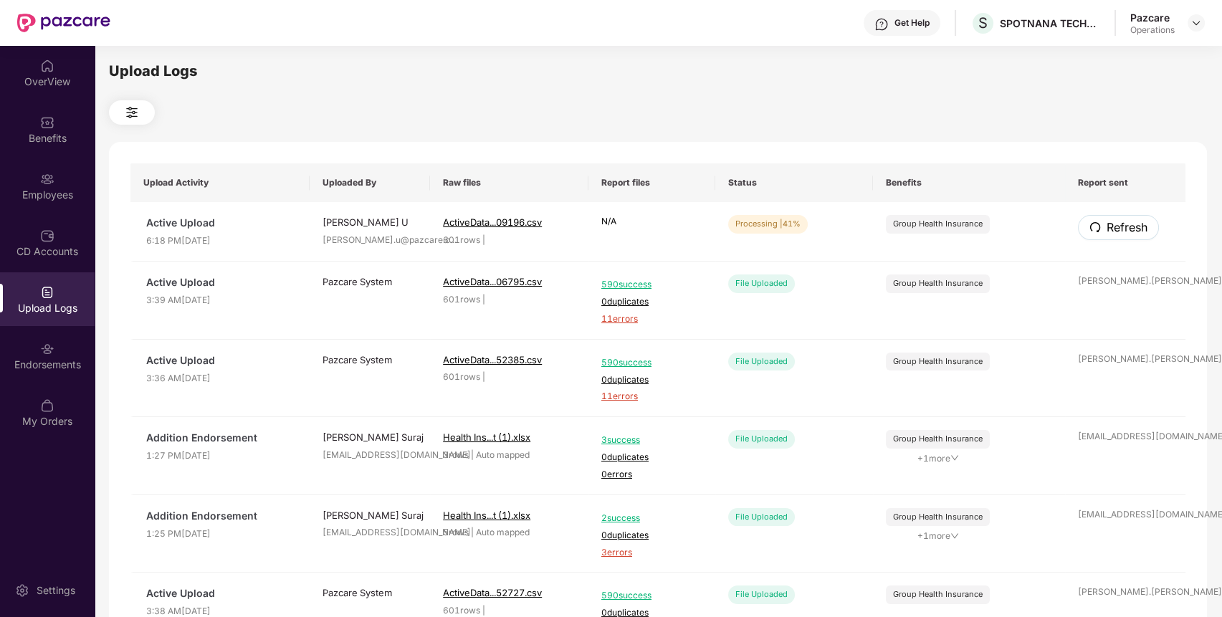
click at [1113, 228] on span "Refresh" at bounding box center [1127, 228] width 41 height 18
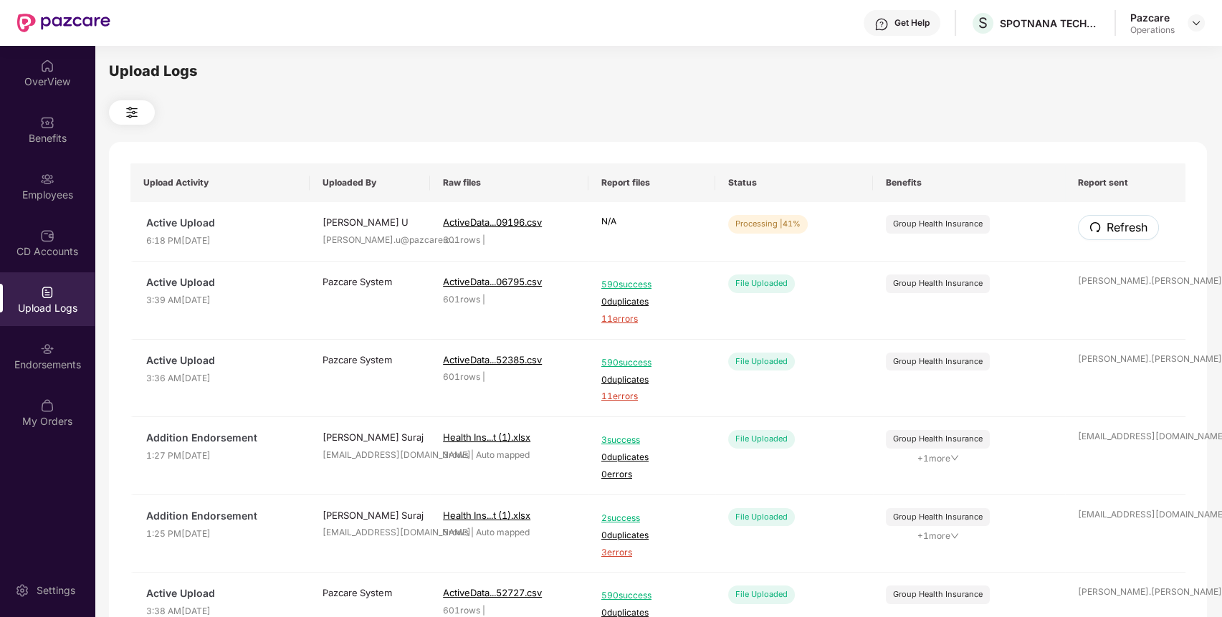
click at [1113, 228] on span "Refresh" at bounding box center [1127, 228] width 41 height 18
click at [1089, 229] on icon "redo" at bounding box center [1094, 227] width 11 height 11
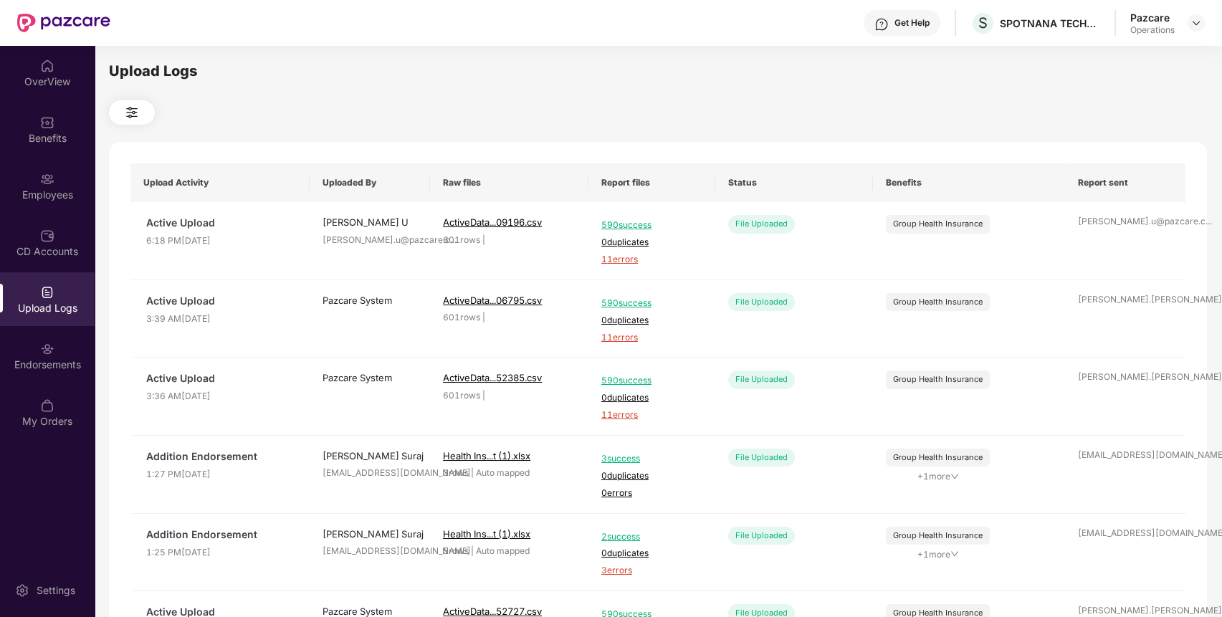
click at [1087, 229] on td "nischith.u@pazcare.c ..." at bounding box center [1125, 241] width 120 height 78
click at [625, 260] on span "11 errors" at bounding box center [651, 260] width 101 height 14
click at [32, 194] on div "Employees" at bounding box center [47, 195] width 95 height 14
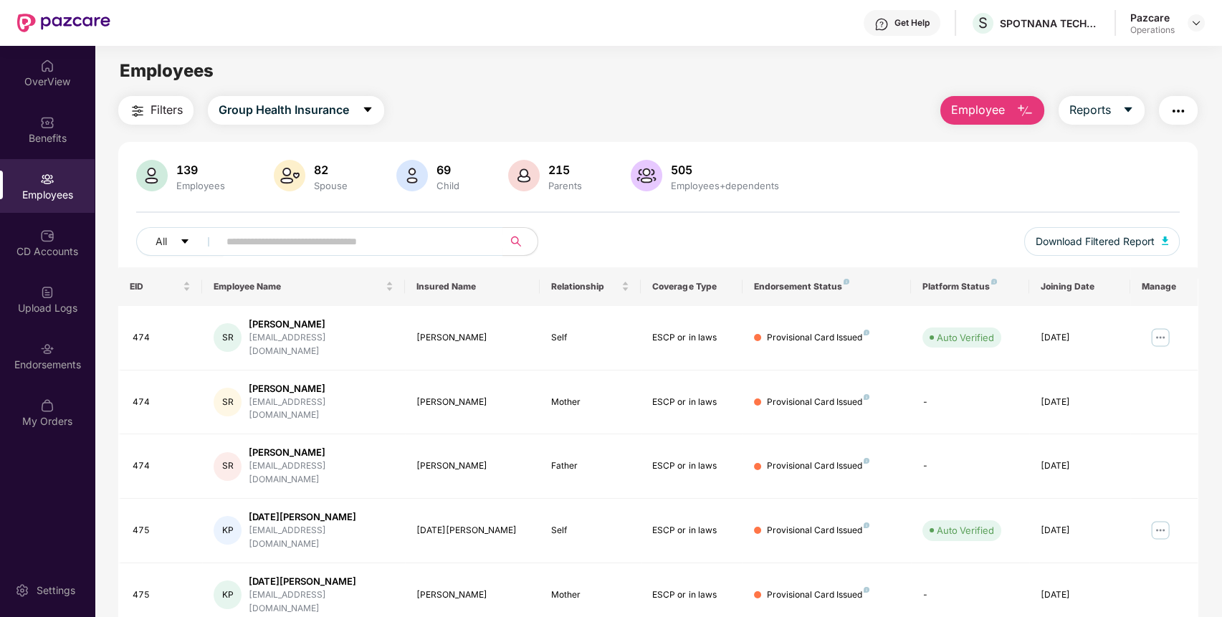
click at [1187, 110] on button "button" at bounding box center [1178, 110] width 39 height 29
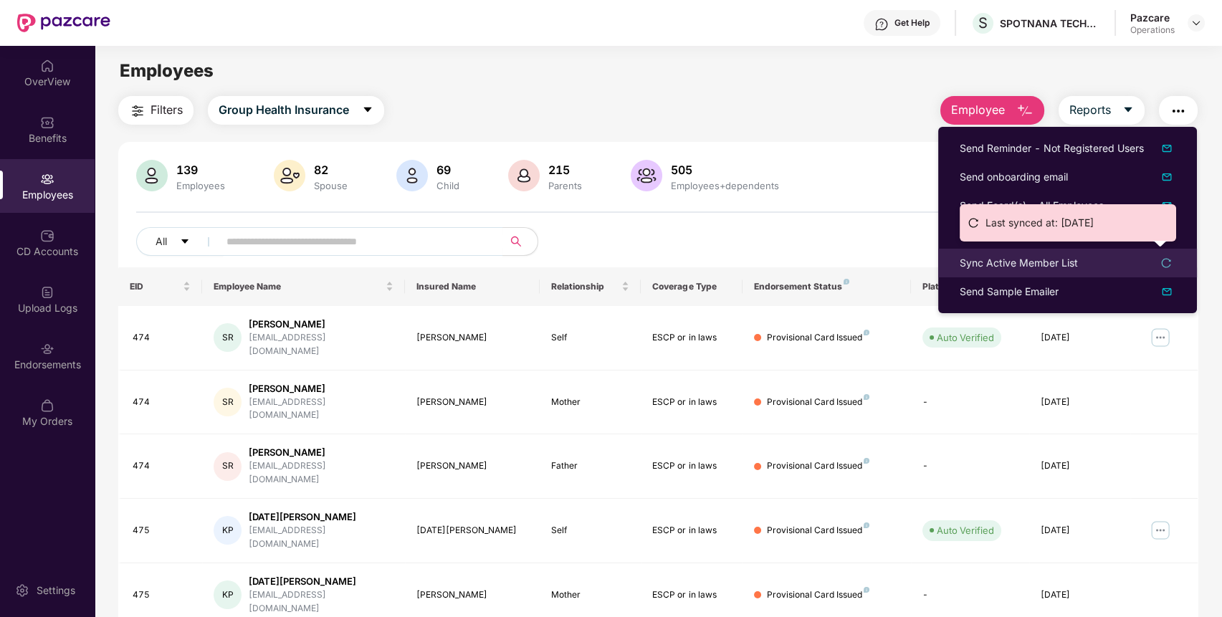
click at [1011, 257] on div "Sync Active Member List" at bounding box center [1019, 263] width 118 height 16
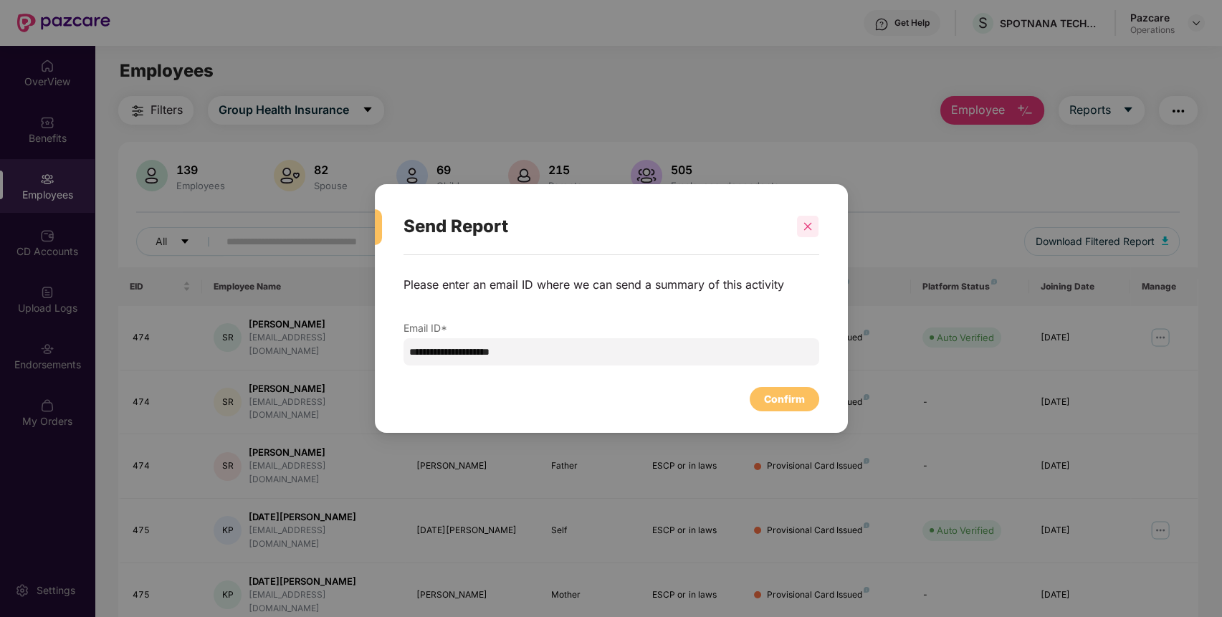
click at [801, 223] on div at bounding box center [808, 227] width 22 height 22
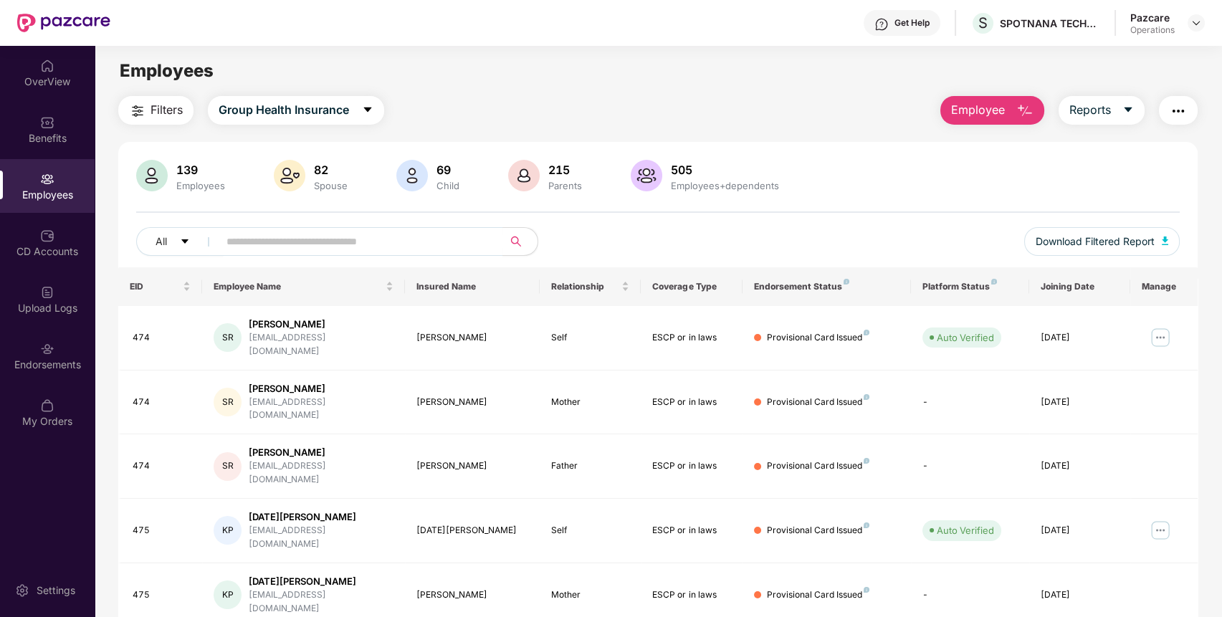
click at [161, 101] on span "Filters" at bounding box center [167, 110] width 32 height 18
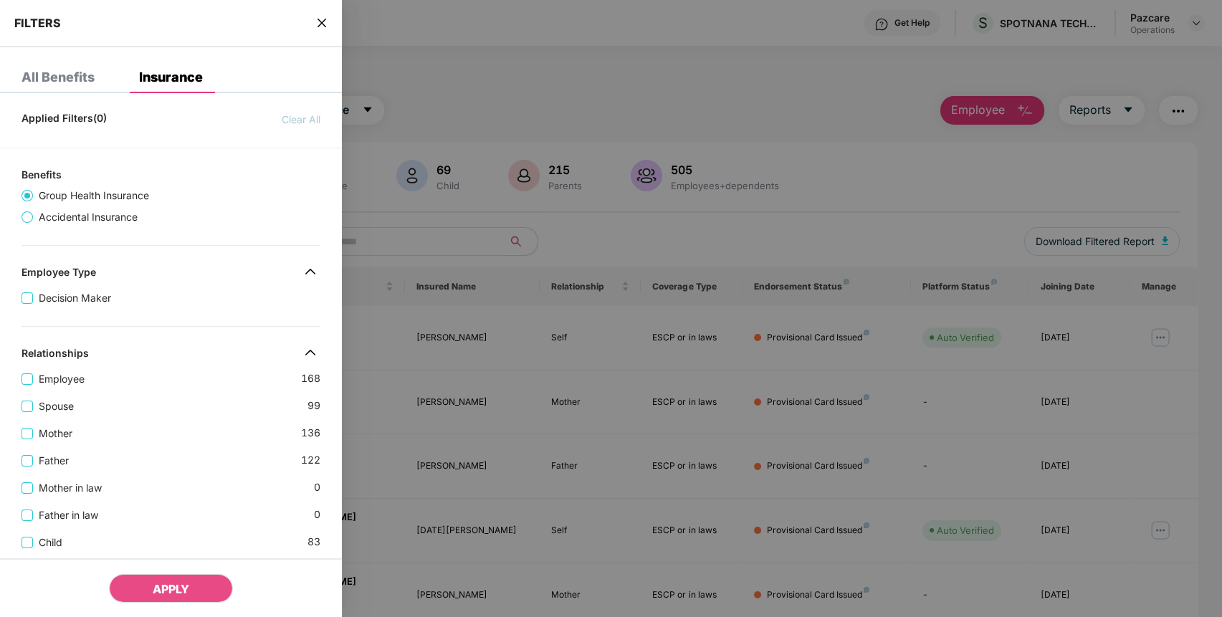
scroll to position [432, 0]
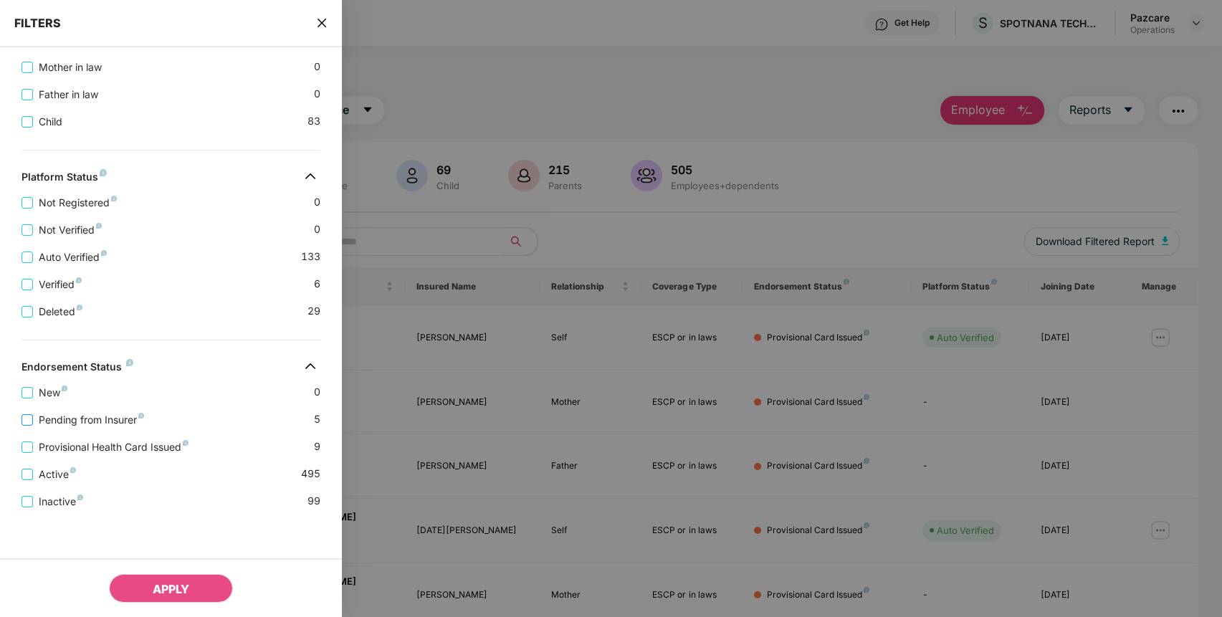
click at [128, 419] on span "Pending from Insurer" at bounding box center [91, 420] width 117 height 16
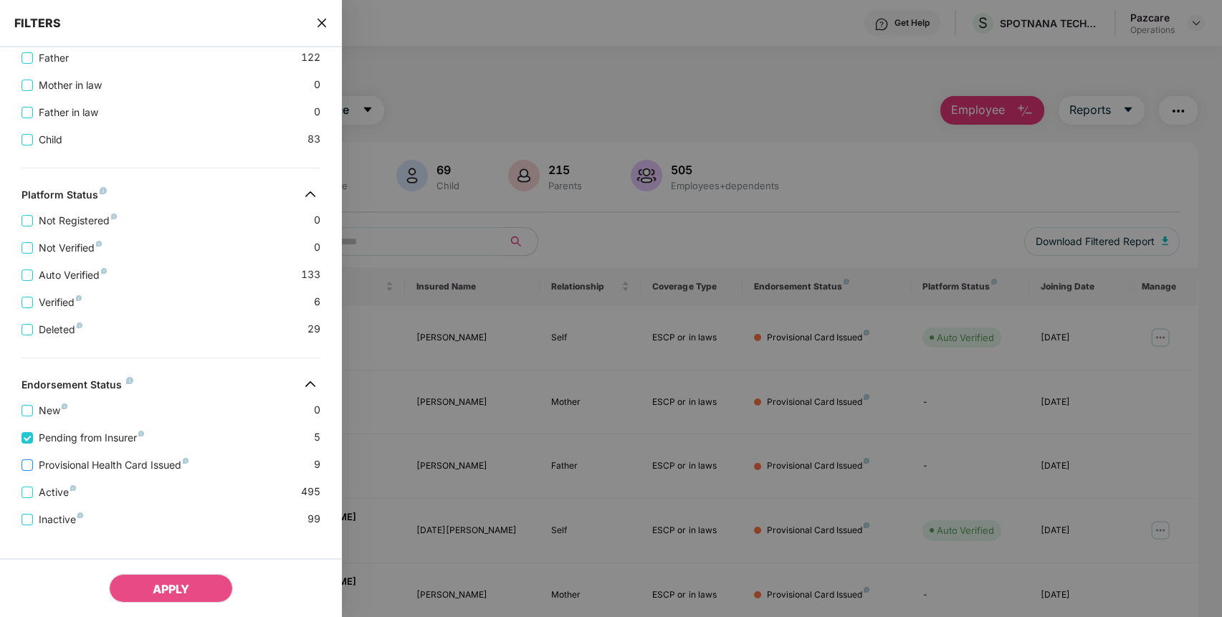
click at [119, 470] on span "Provisional Health Card Issued" at bounding box center [113, 465] width 161 height 16
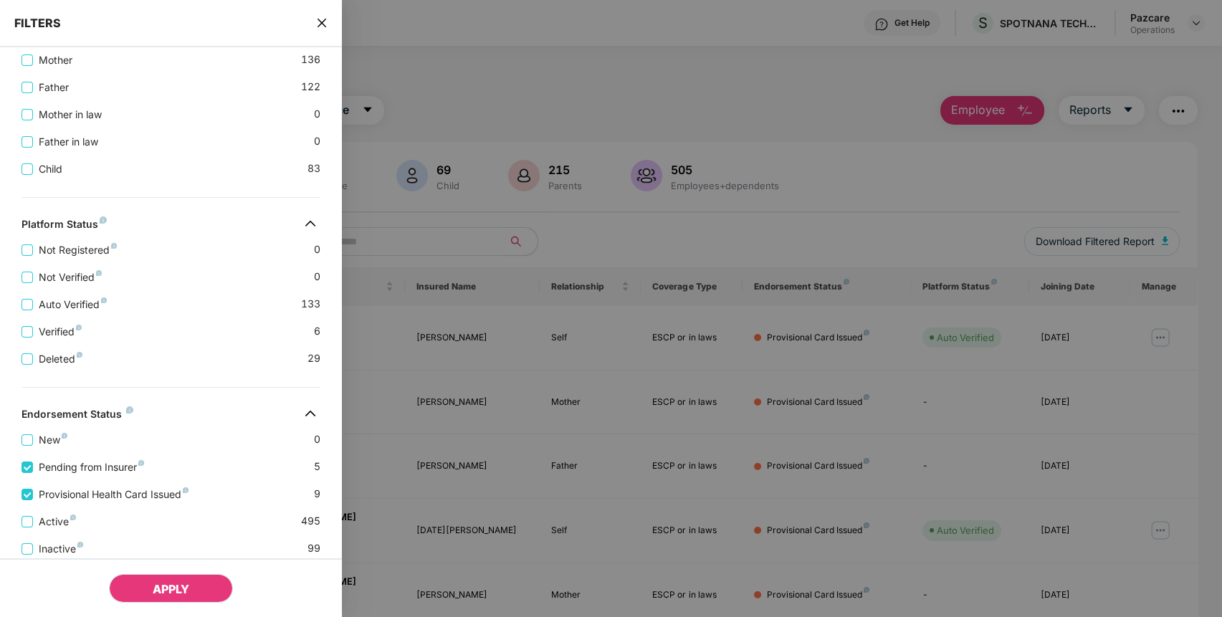
click at [166, 582] on span "APPLY" at bounding box center [171, 589] width 37 height 14
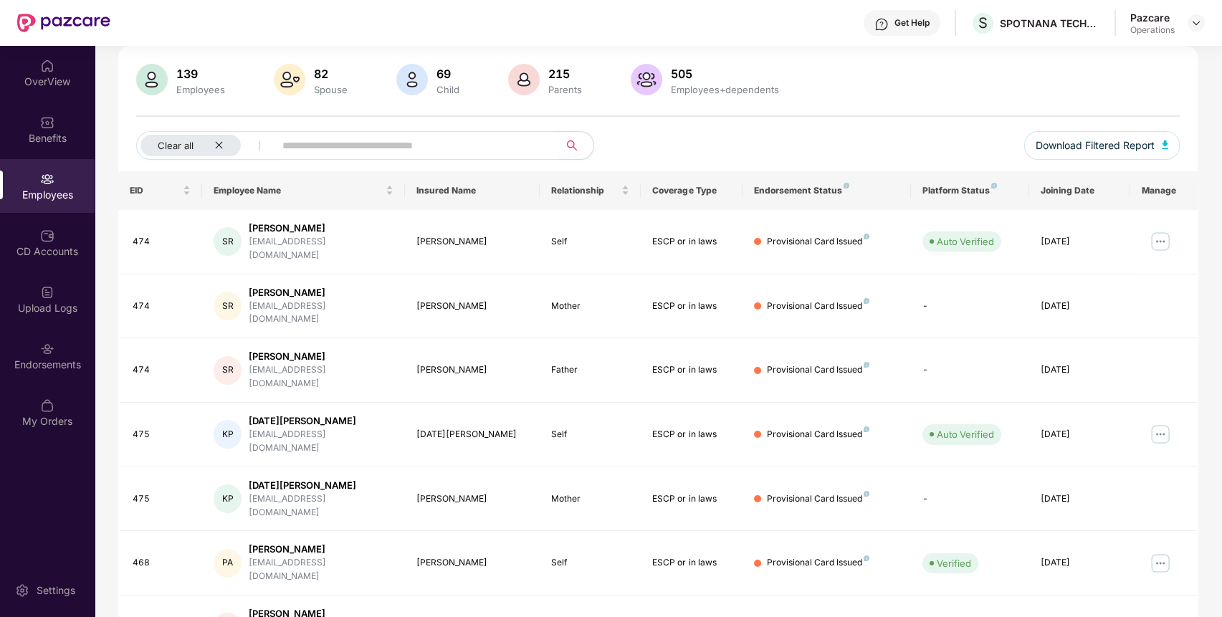
scroll to position [0, 0]
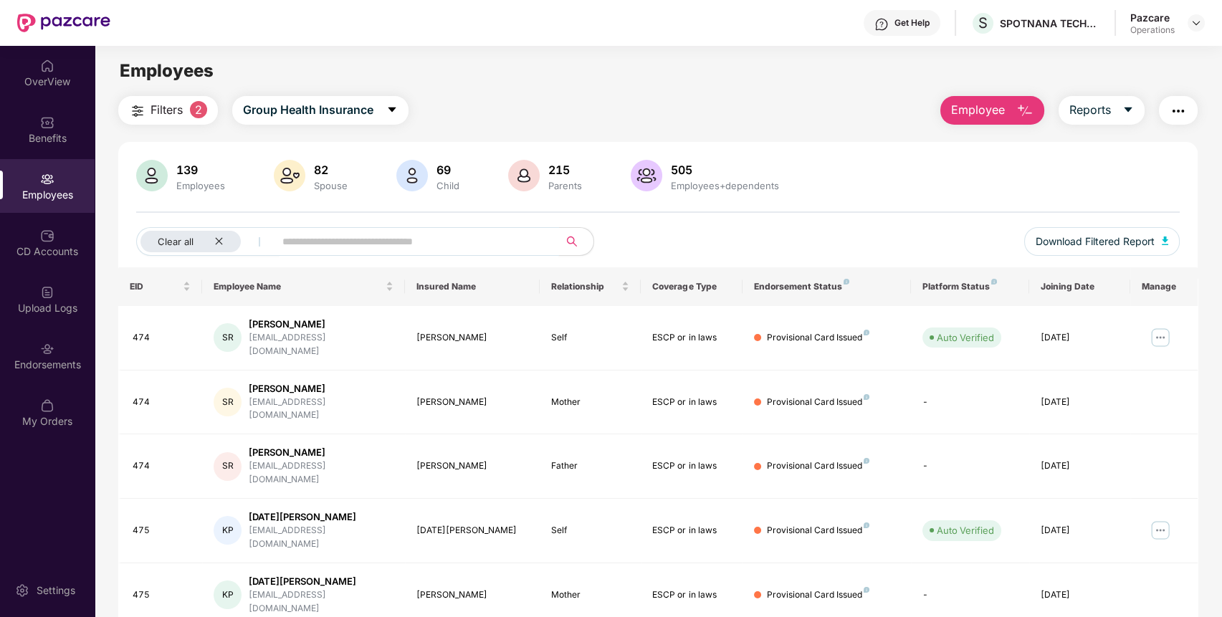
click at [431, 242] on input "text" at bounding box center [410, 242] width 257 height 22
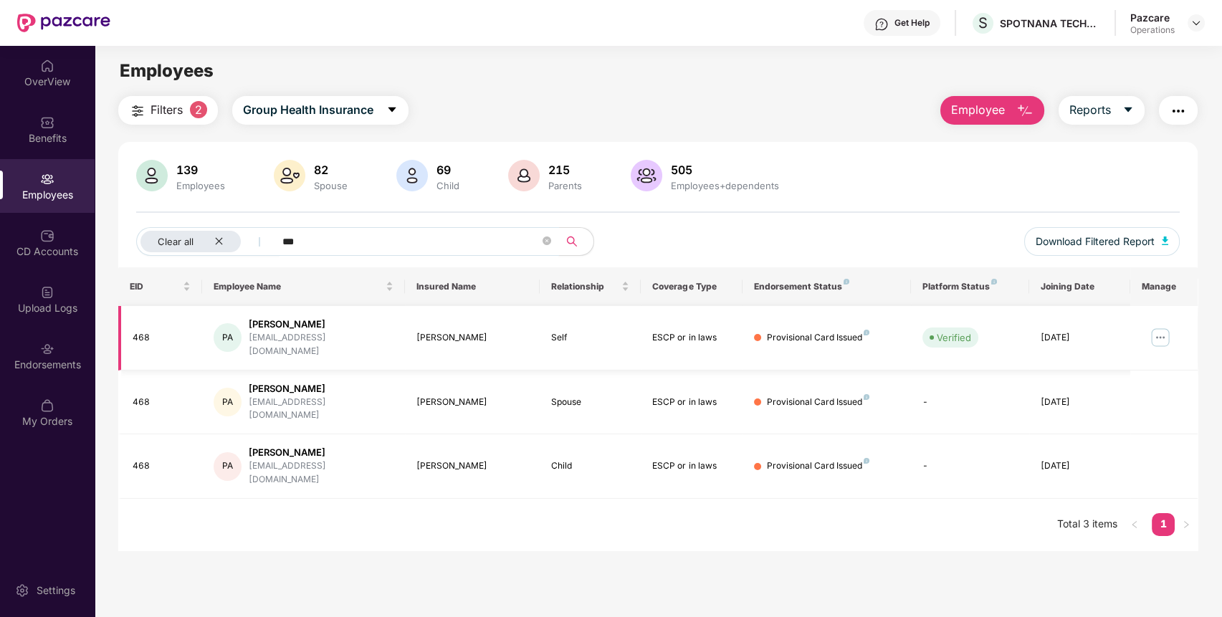
type input "***"
click at [1169, 328] on img at bounding box center [1160, 337] width 23 height 23
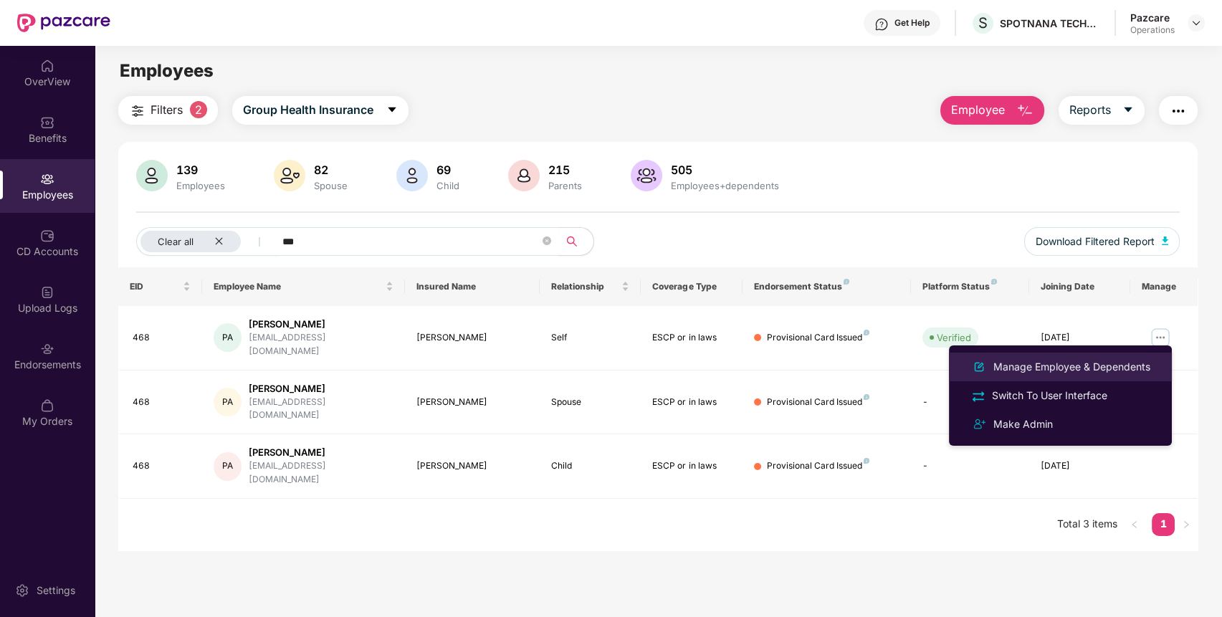
click at [1047, 364] on div "Manage Employee & Dependents" at bounding box center [1072, 367] width 163 height 16
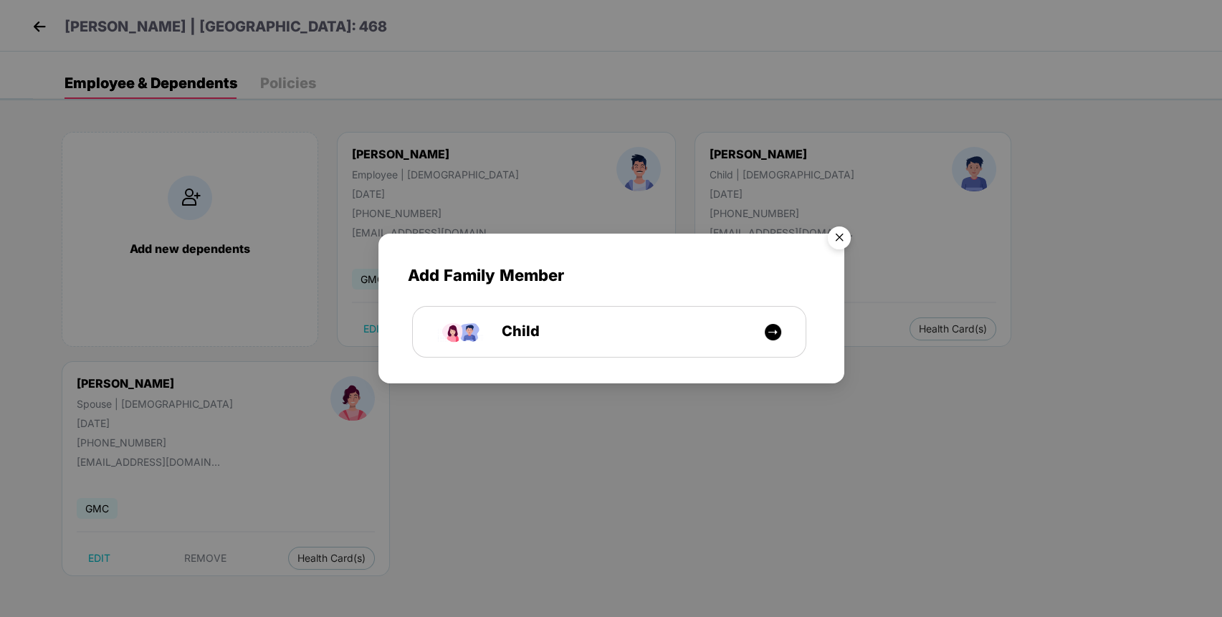
click at [832, 248] on img "Close" at bounding box center [839, 240] width 40 height 40
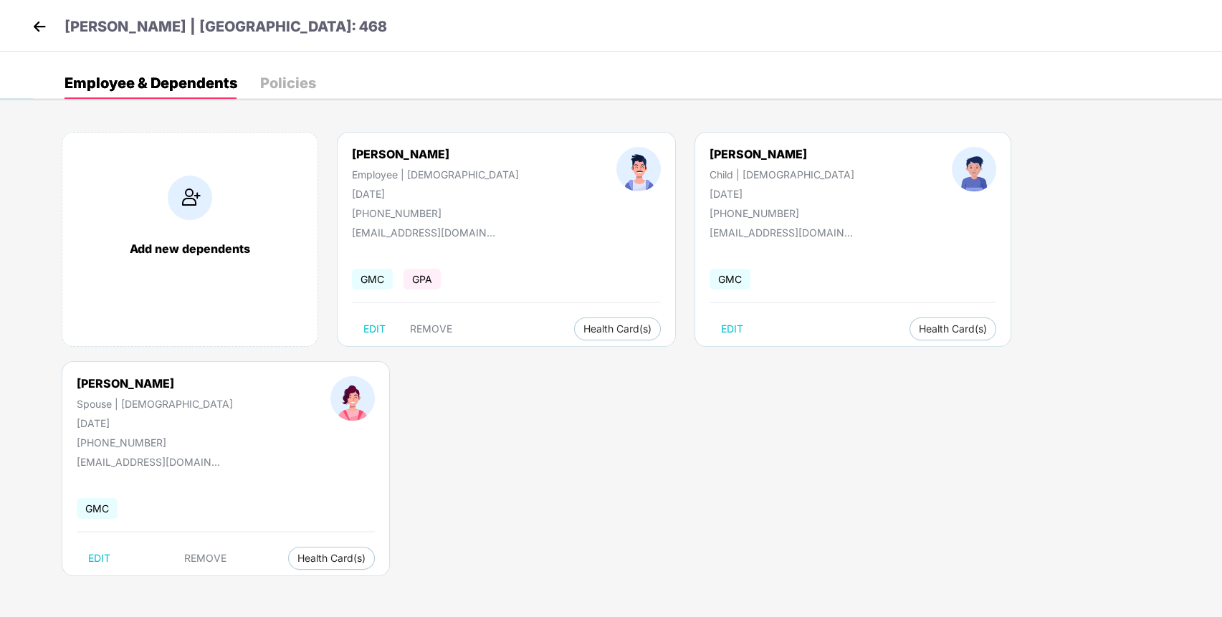
click at [37, 19] on img at bounding box center [40, 27] width 22 height 22
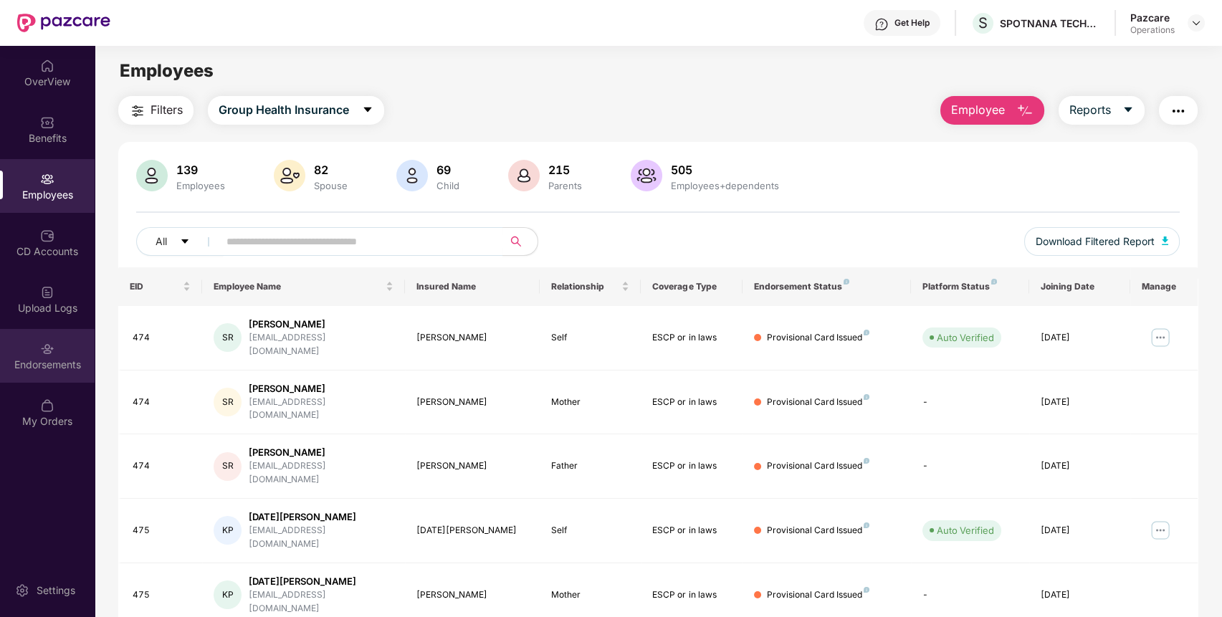
click at [34, 351] on div "Endorsements" at bounding box center [47, 356] width 95 height 54
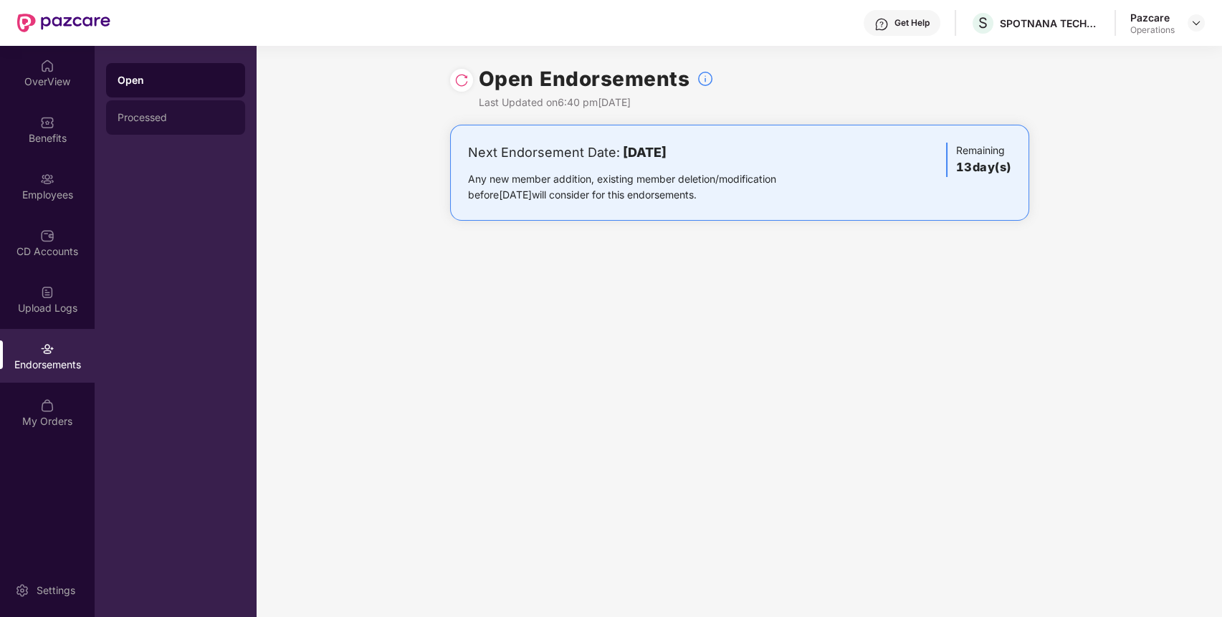
click at [171, 126] on div "Processed" at bounding box center [175, 117] width 139 height 34
